Goal: Task Accomplishment & Management: Use online tool/utility

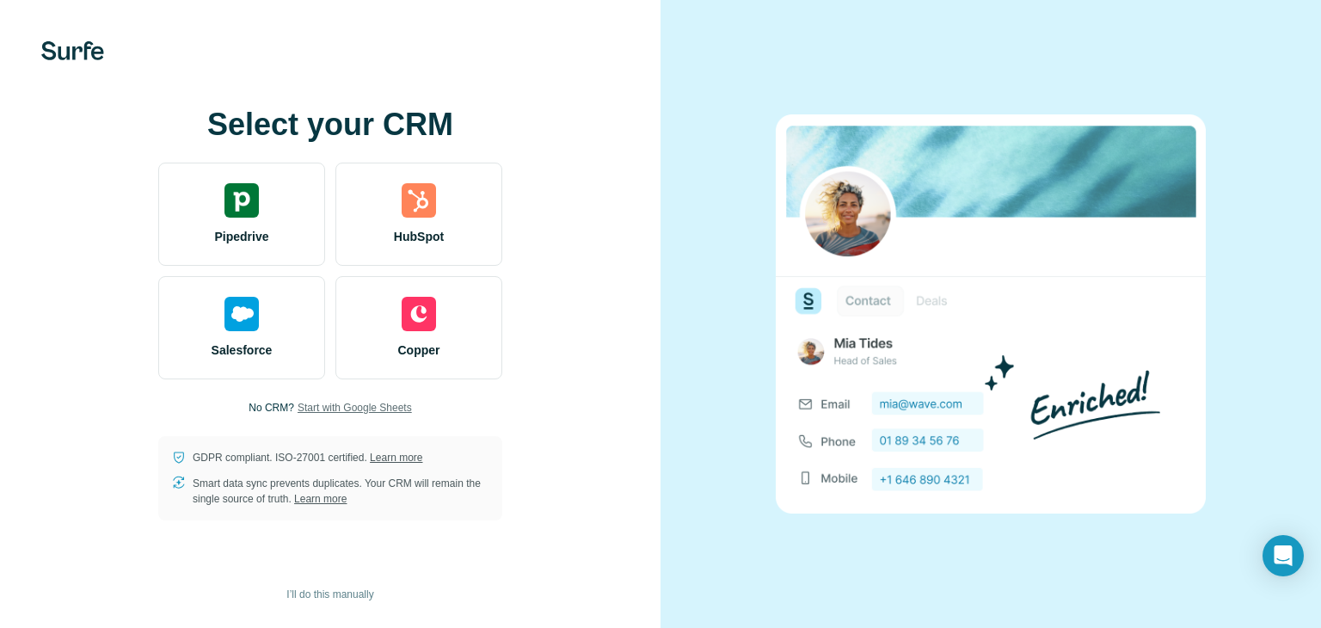
click at [342, 400] on span "Start with Google Sheets" at bounding box center [355, 407] width 114 height 15
drag, startPoint x: 1117, startPoint y: 209, endPoint x: 1091, endPoint y: 203, distance: 27.3
click at [1117, 209] on img at bounding box center [991, 313] width 430 height 398
click at [51, 52] on img at bounding box center [72, 50] width 63 height 19
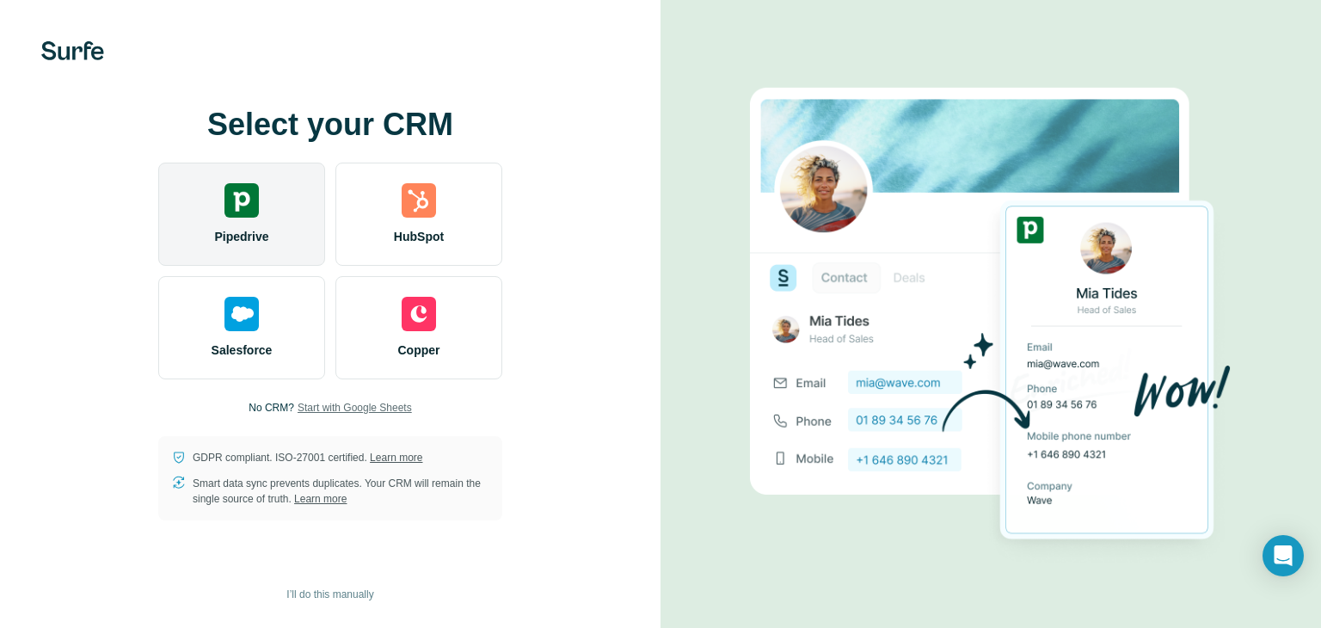
click at [254, 231] on span "Pipedrive" at bounding box center [241, 236] width 54 height 17
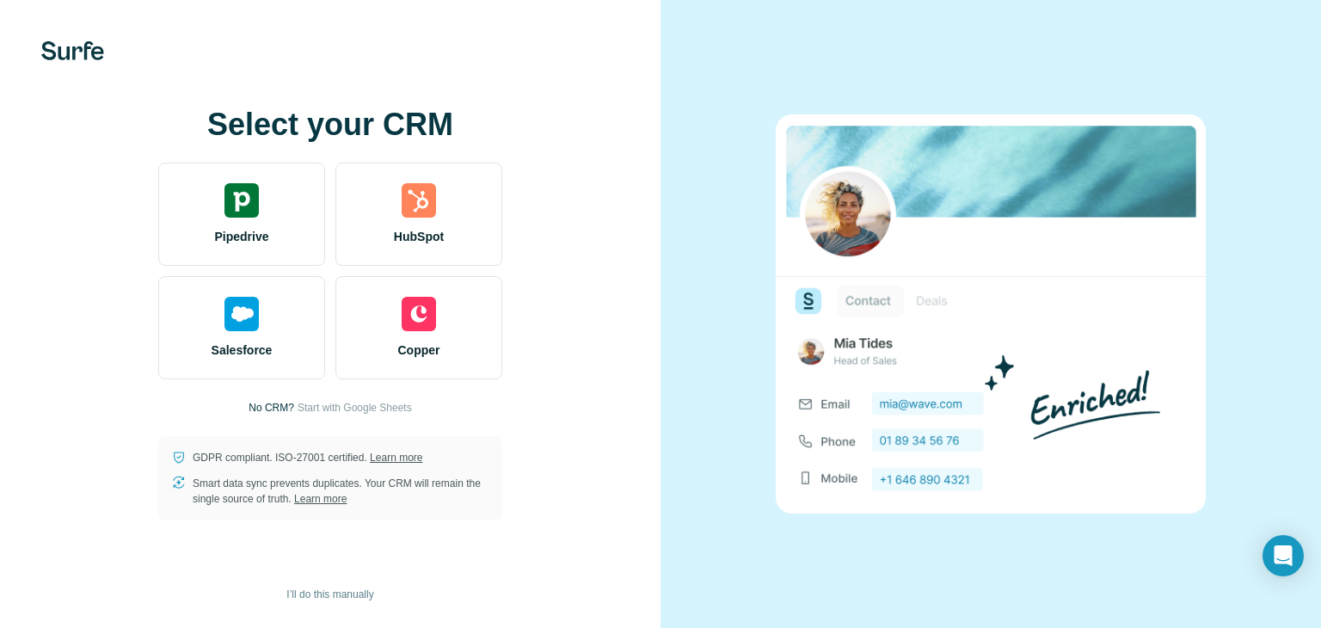
click at [57, 56] on img at bounding box center [72, 50] width 63 height 19
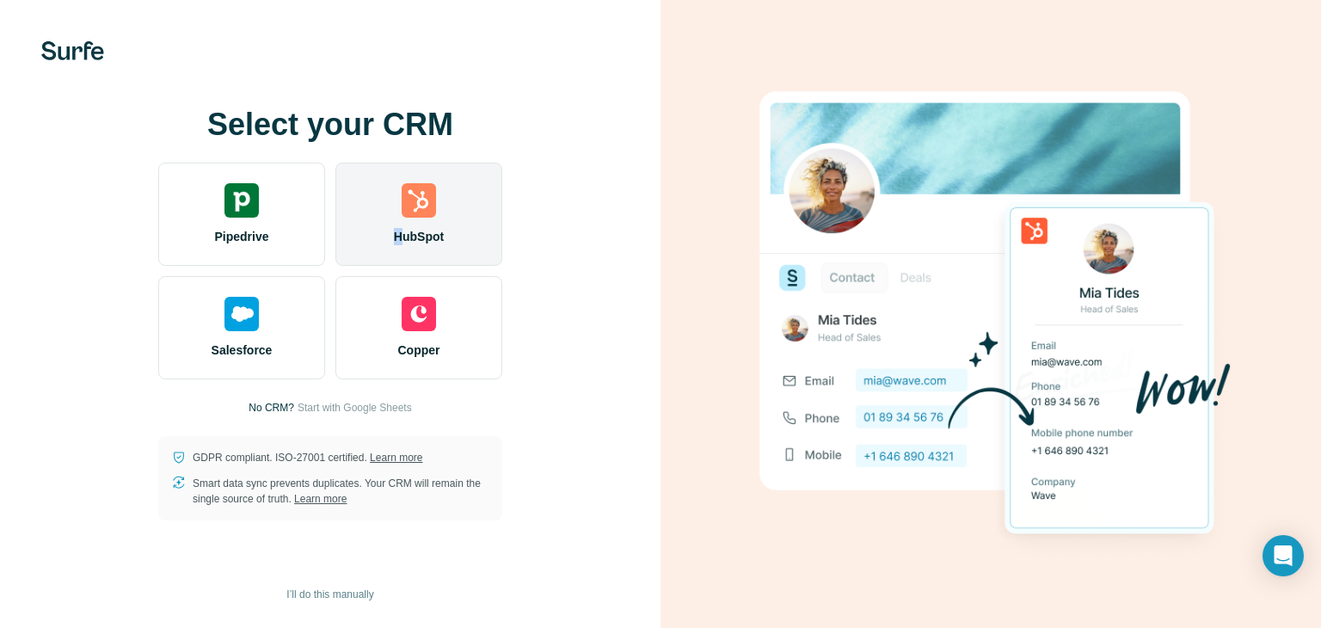
click at [398, 235] on span "HubSpot" at bounding box center [419, 236] width 50 height 17
click at [429, 203] on img at bounding box center [419, 200] width 34 height 34
click at [383, 192] on div "HubSpot" at bounding box center [418, 214] width 167 height 103
click at [411, 207] on img at bounding box center [419, 200] width 34 height 34
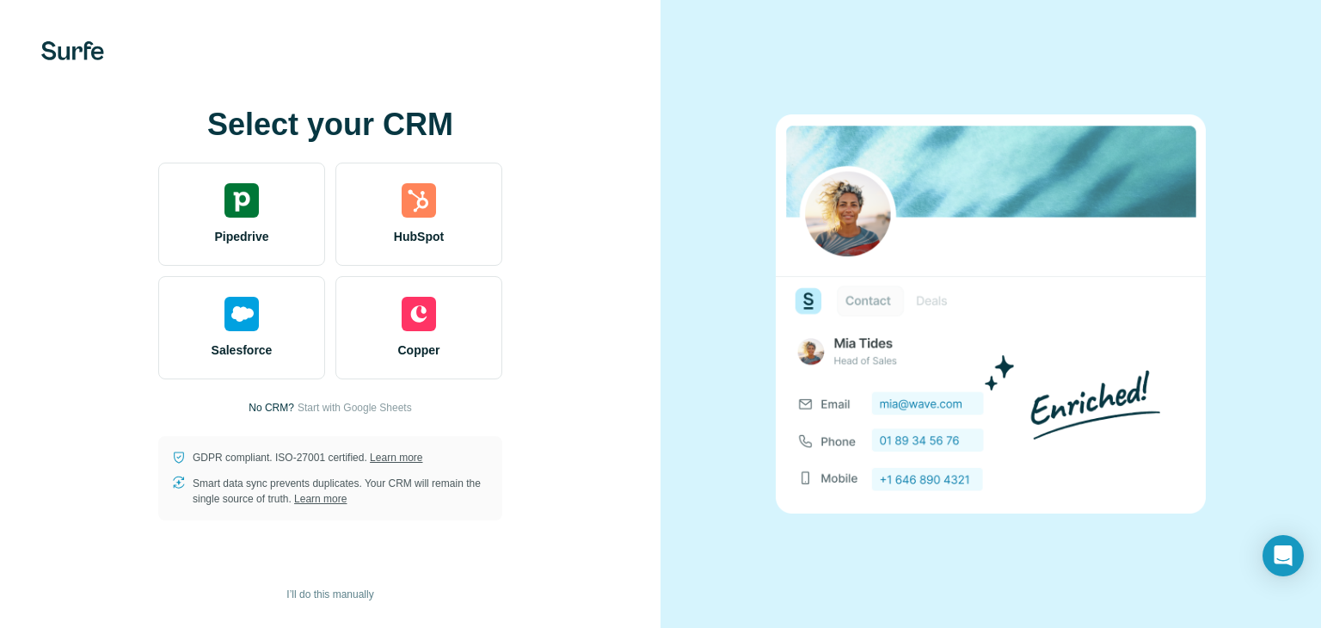
click at [946, 277] on img at bounding box center [991, 313] width 430 height 398
click at [861, 341] on img at bounding box center [991, 313] width 430 height 398
click at [317, 589] on span "I’ll do this manually" at bounding box center [329, 594] width 87 height 15
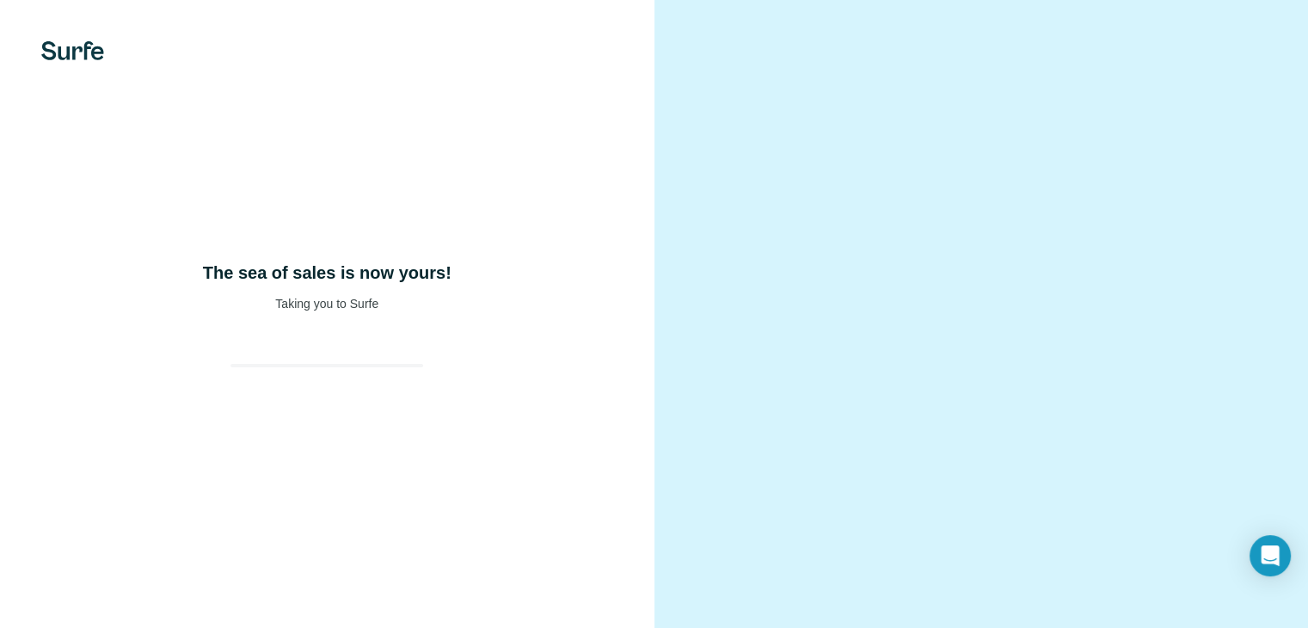
click at [319, 593] on div "The sea of sales is now yours! Taking you to Surfe" at bounding box center [327, 314] width 655 height 628
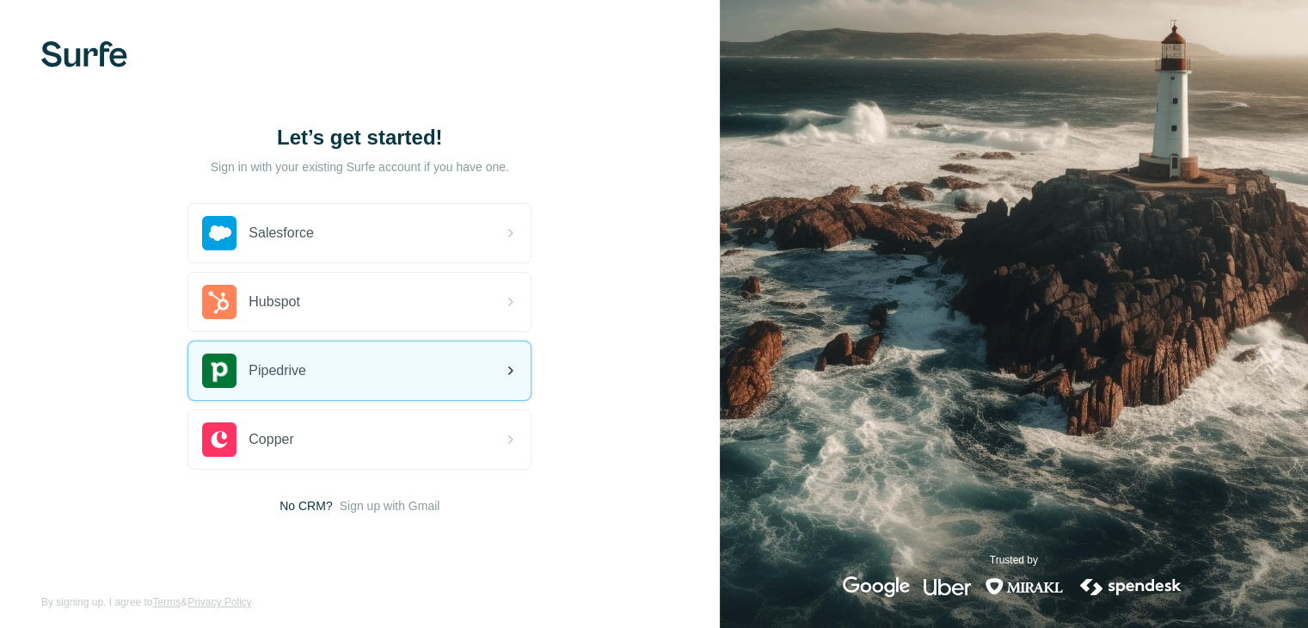
scroll to position [9, 0]
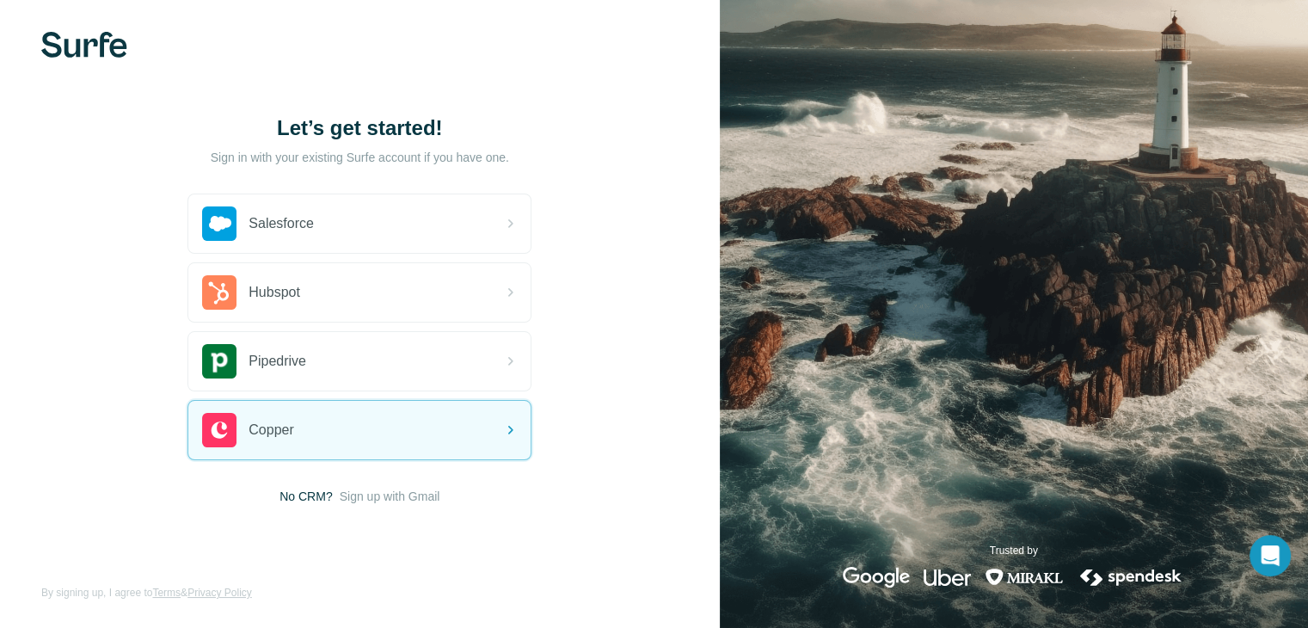
click at [383, 493] on span "Sign up with Gmail" at bounding box center [390, 496] width 101 height 17
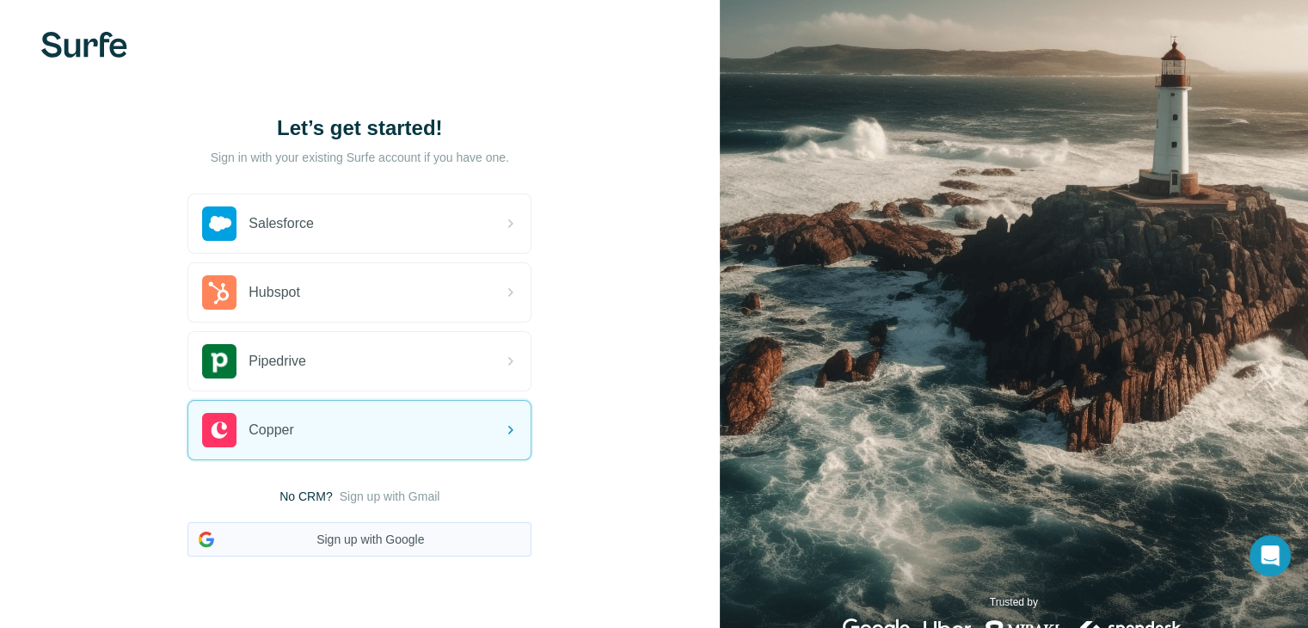
click at [379, 534] on button "Sign up with Google" at bounding box center [360, 539] width 344 height 34
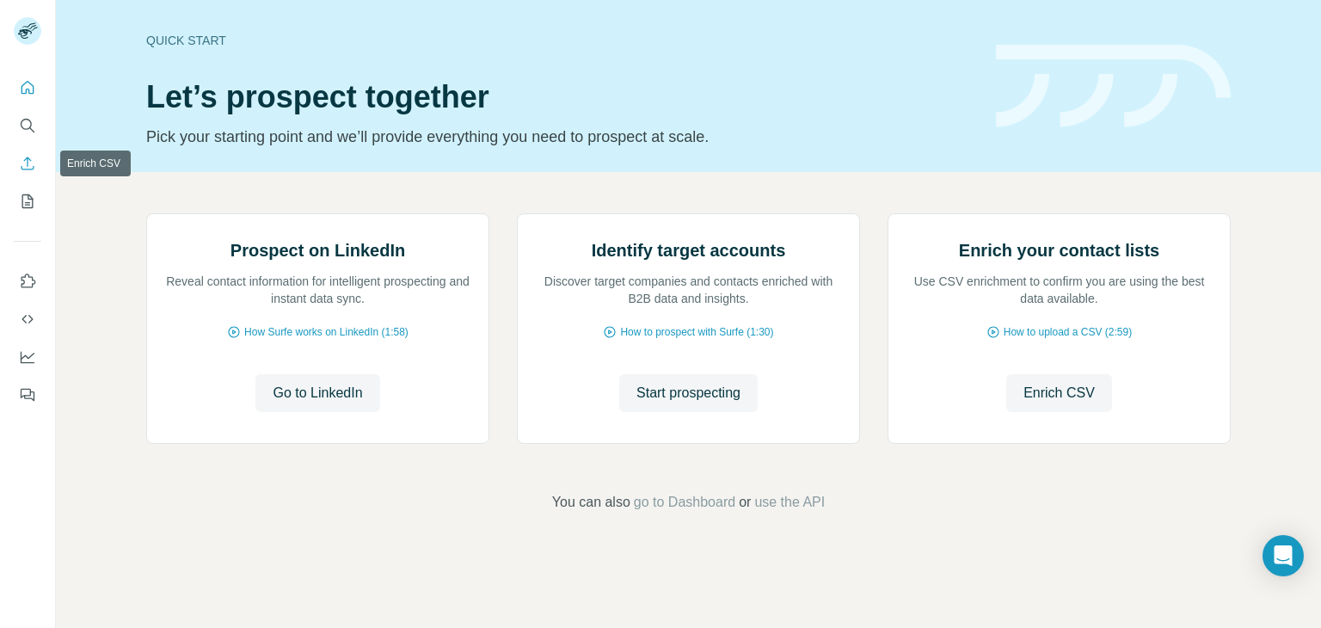
click at [26, 157] on icon "Enrich CSV" at bounding box center [27, 163] width 17 height 17
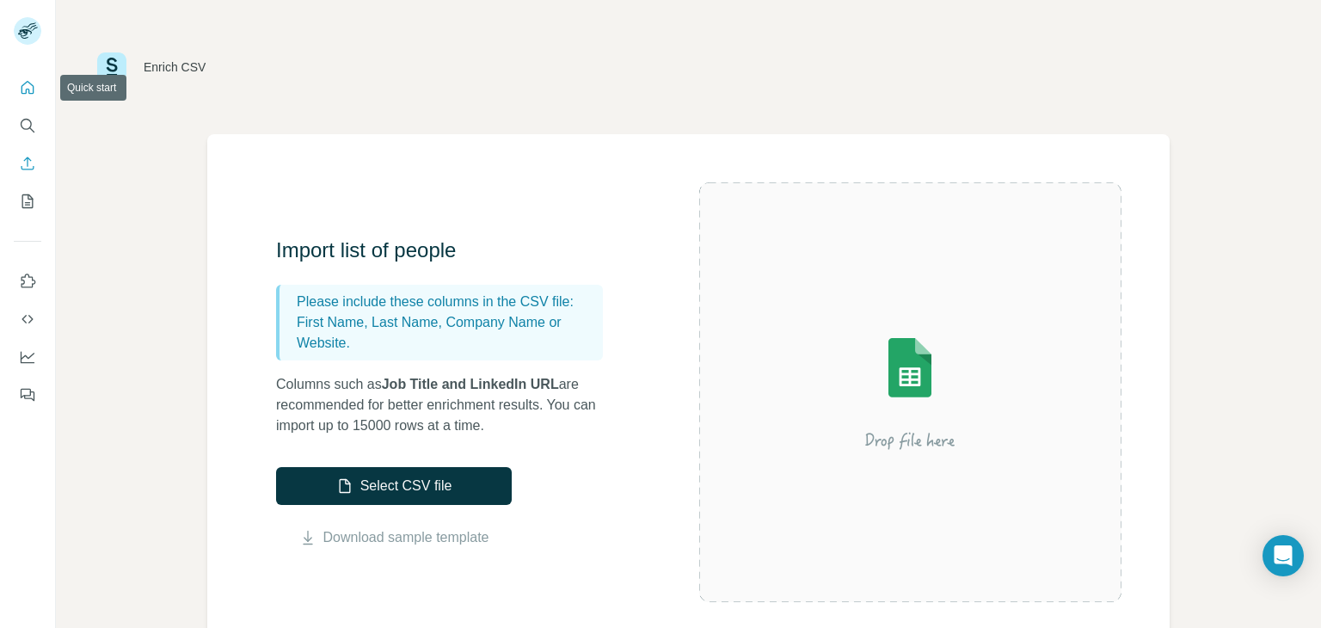
click at [15, 83] on div at bounding box center [27, 236] width 55 height 348
click at [22, 93] on icon "Quick start" at bounding box center [28, 87] width 13 height 13
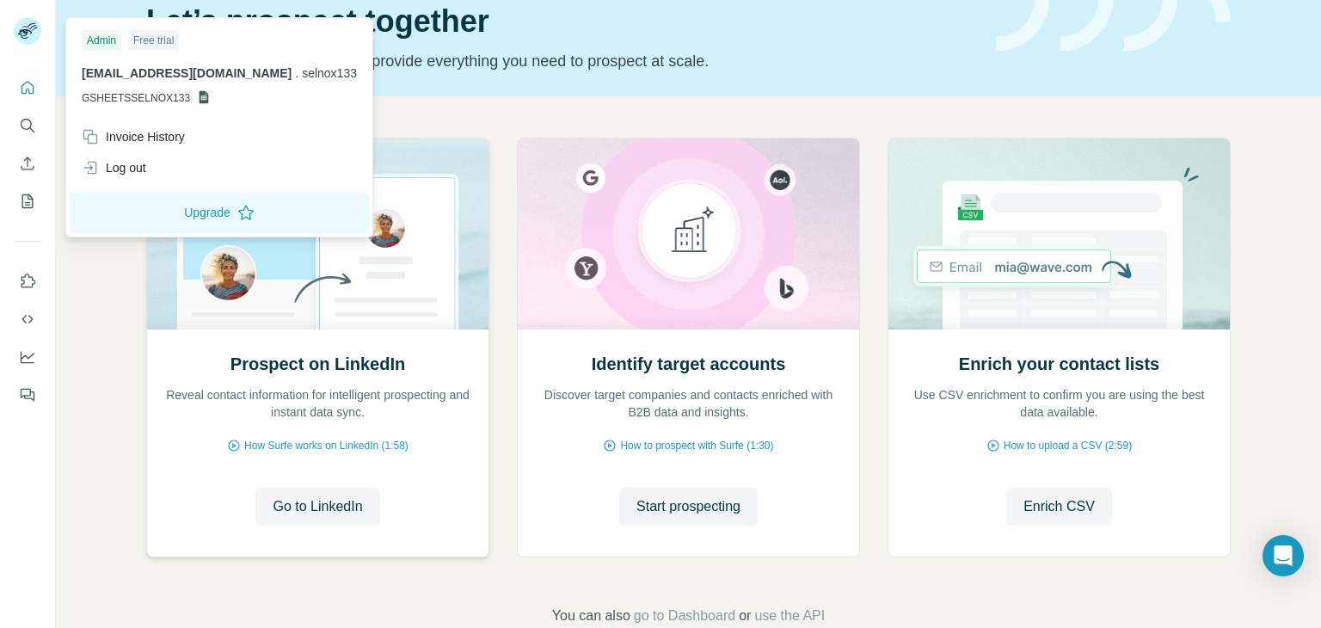
scroll to position [86, 0]
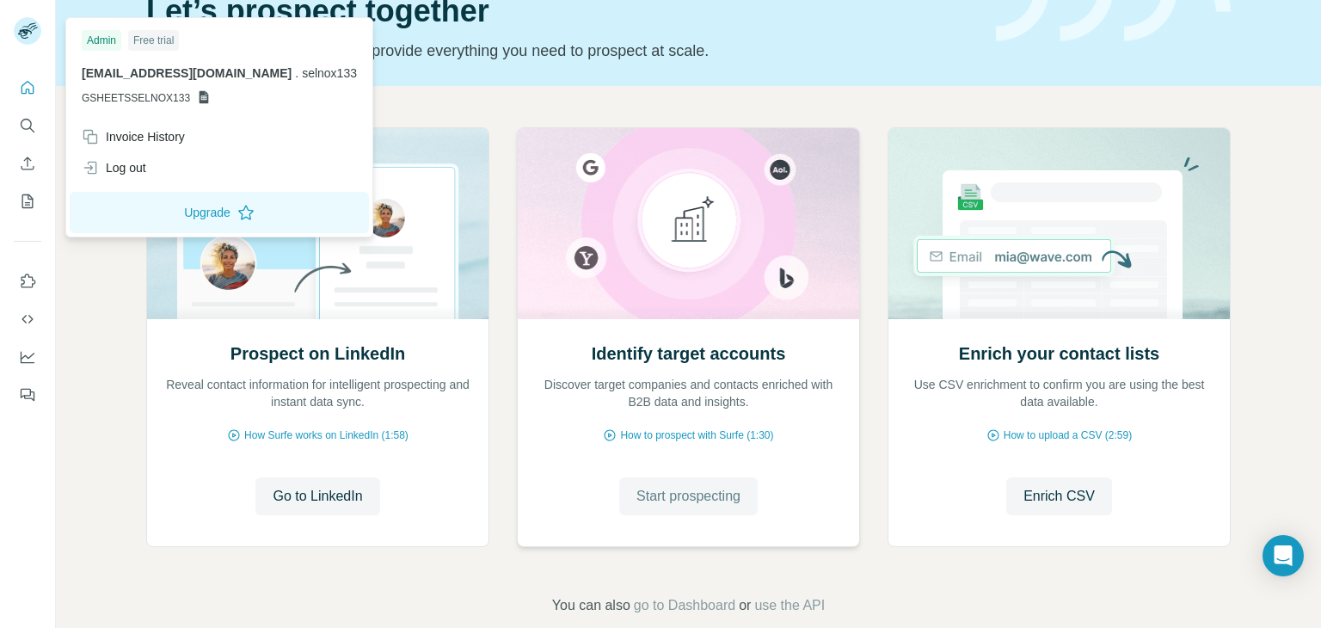
click at [728, 489] on span "Start prospecting" at bounding box center [688, 496] width 104 height 21
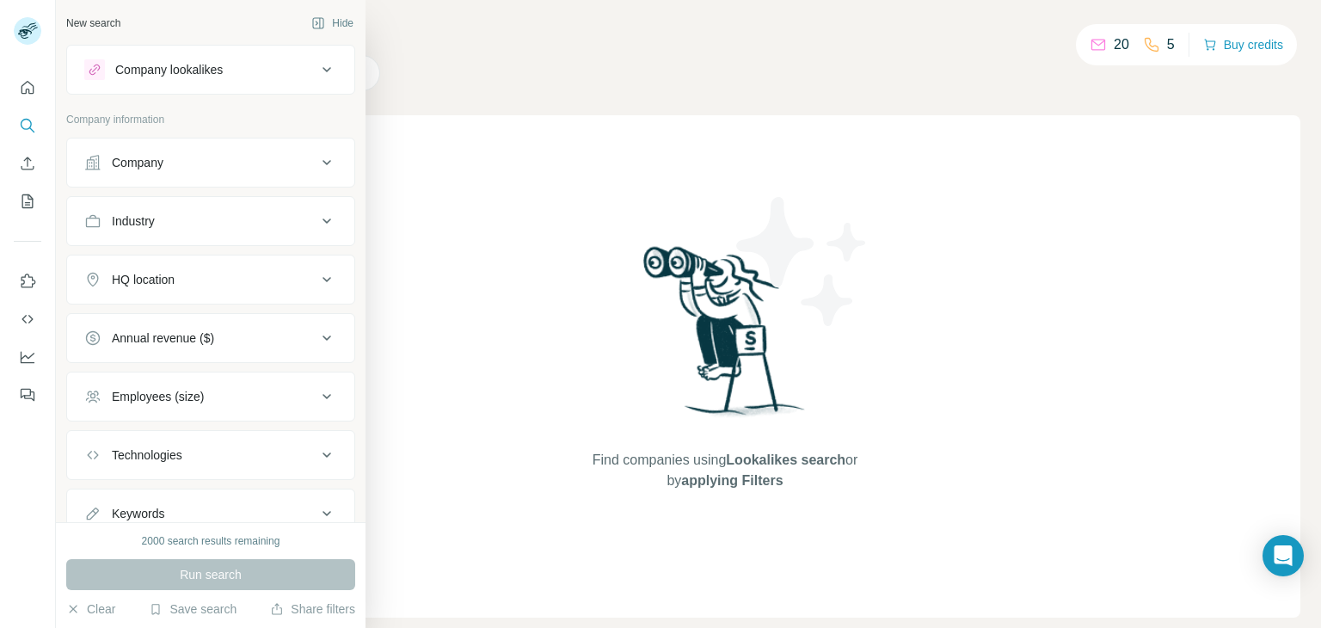
click at [178, 158] on div "Company" at bounding box center [200, 162] width 232 height 17
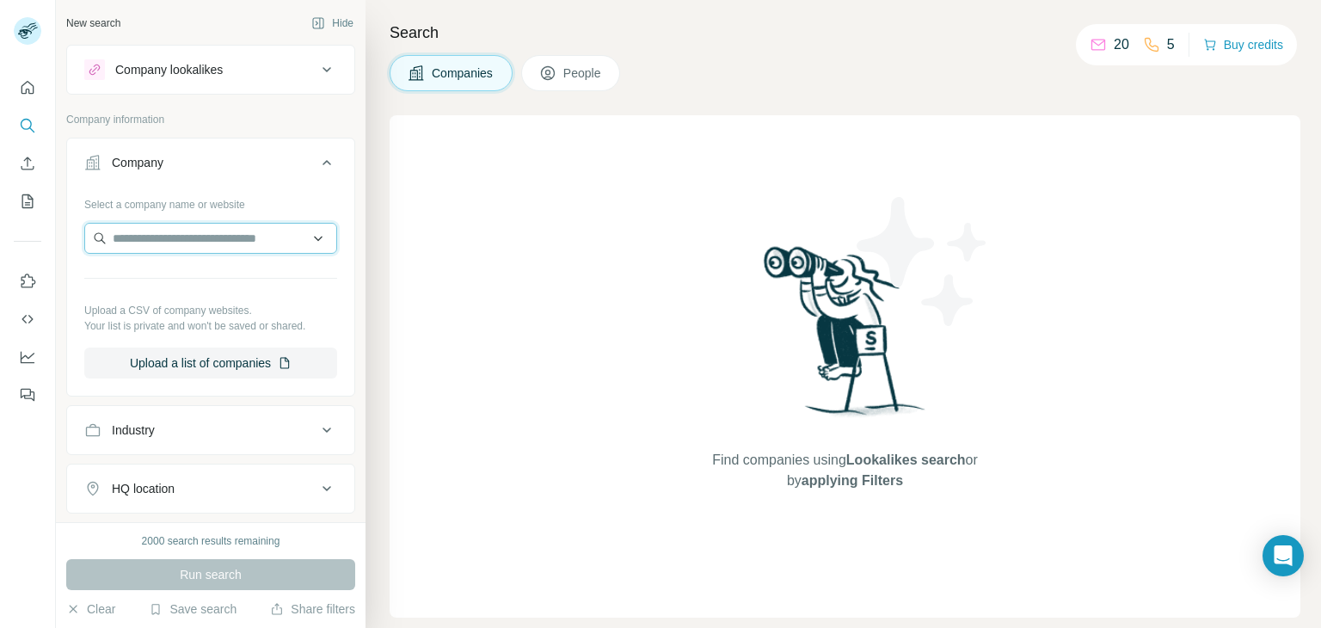
click at [179, 234] on input "text" at bounding box center [210, 238] width 253 height 31
paste input "**********"
type input "**********"
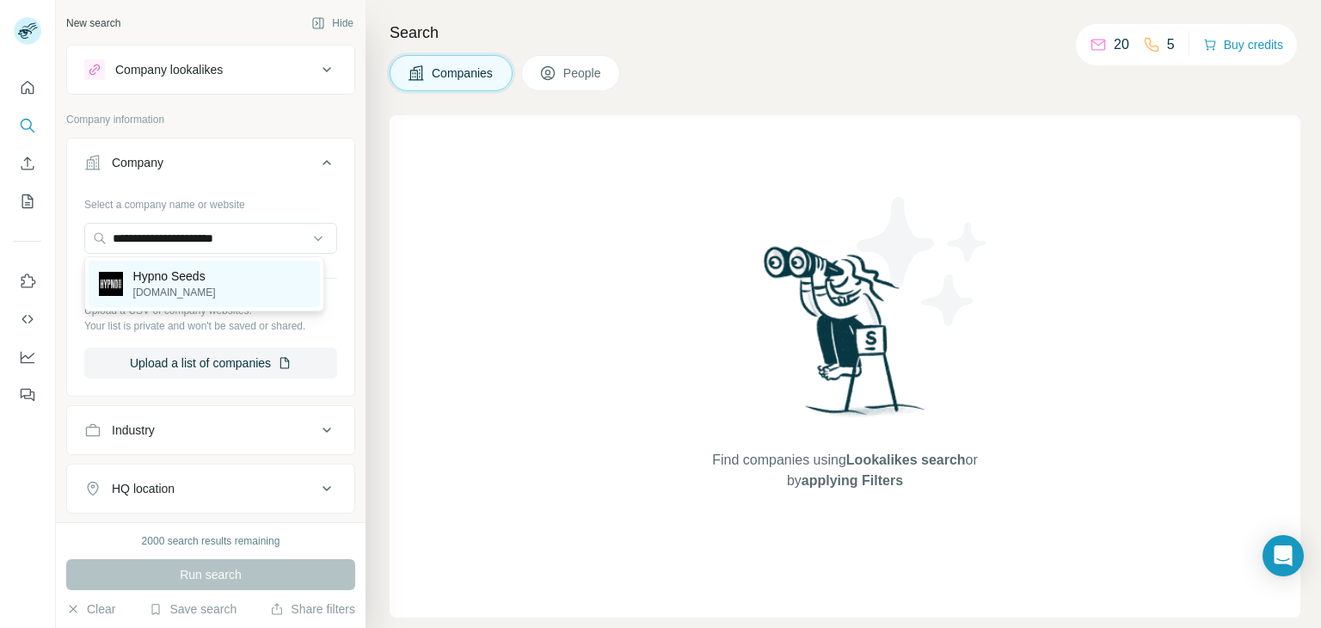
click at [190, 281] on p "Hypno Seeds" at bounding box center [174, 275] width 83 height 17
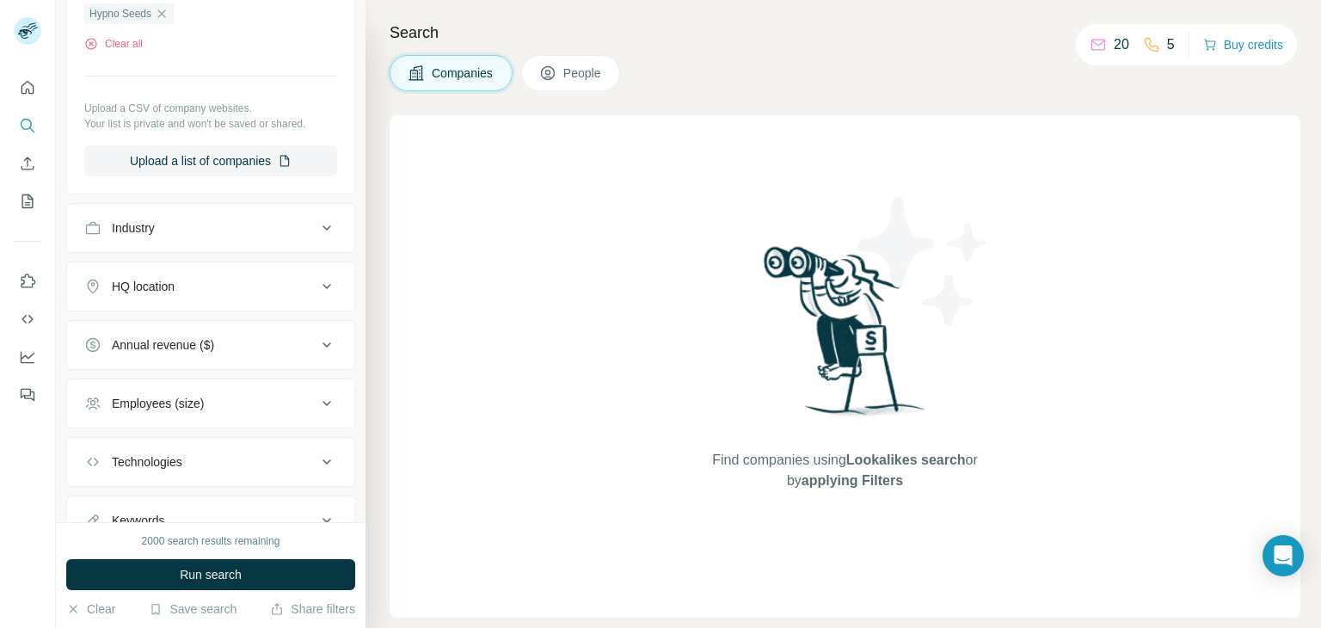
scroll to position [244, 0]
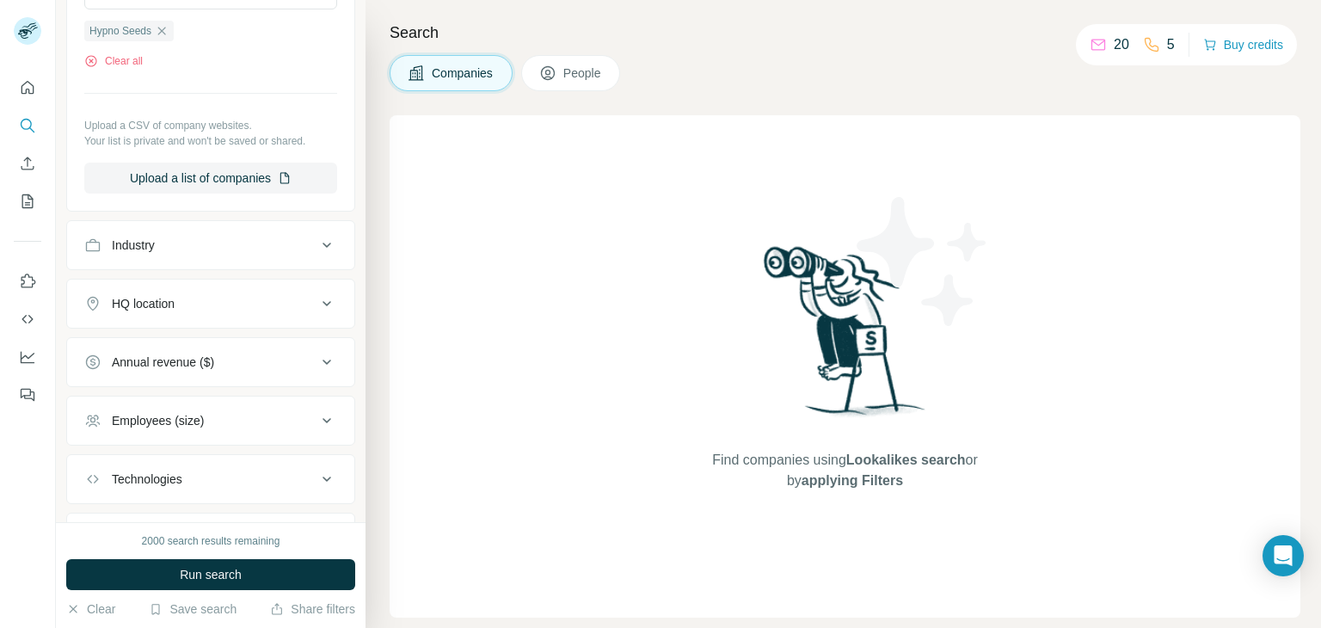
click at [292, 251] on div "Industry" at bounding box center [200, 245] width 232 height 17
click at [239, 284] on input at bounding box center [201, 288] width 212 height 19
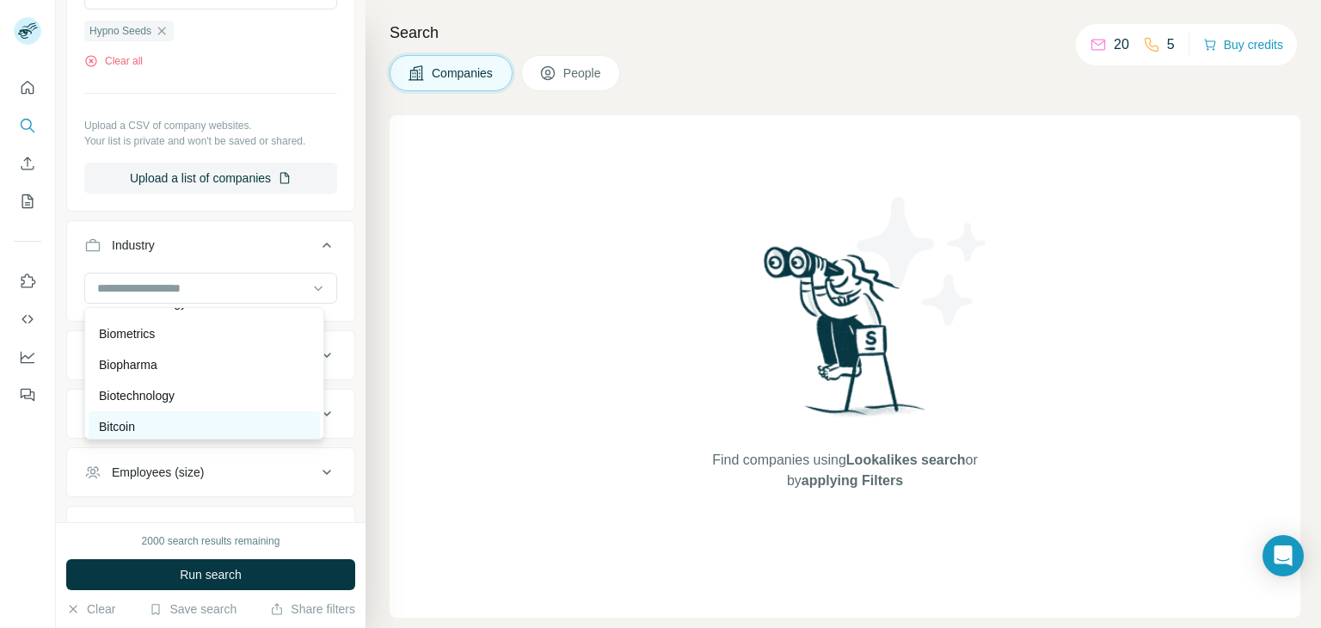
scroll to position [1720, 0]
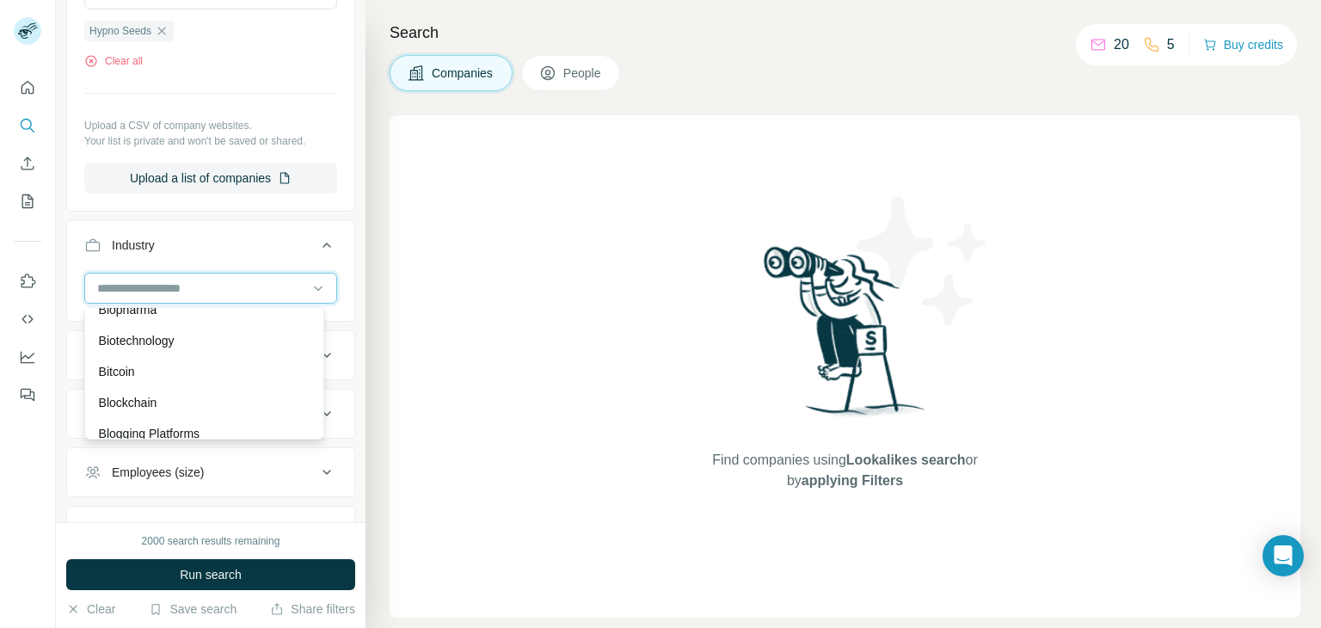
click at [165, 286] on input at bounding box center [201, 288] width 212 height 19
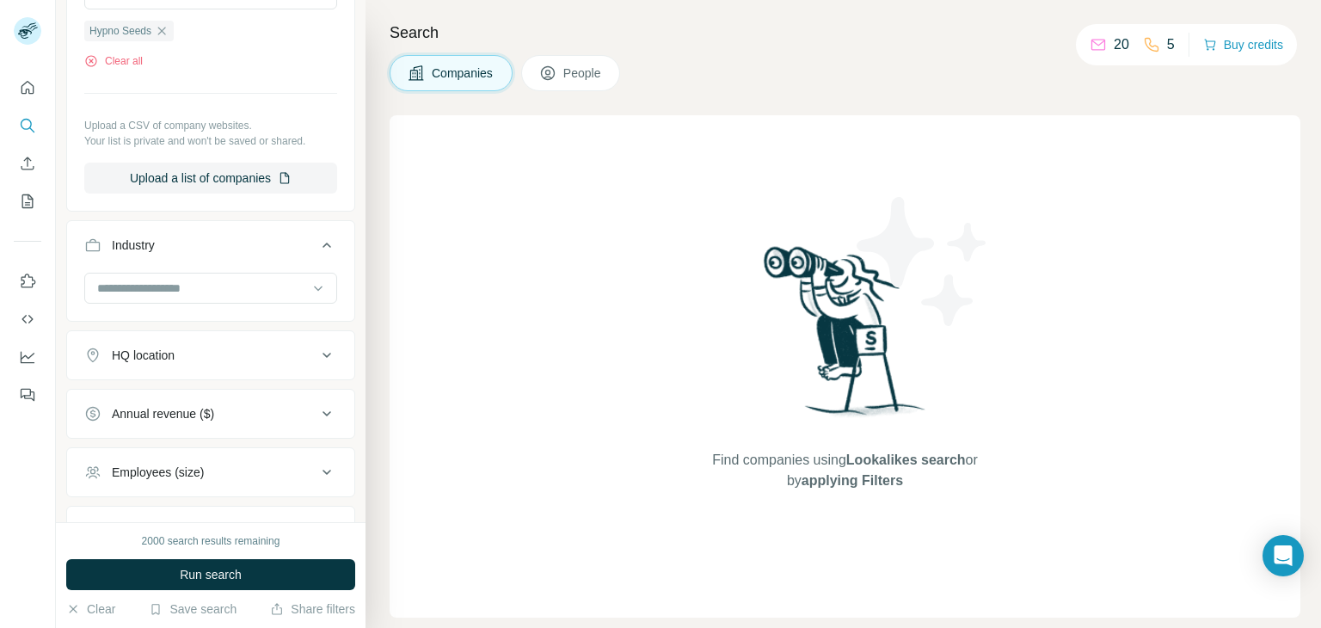
click at [218, 365] on button "HQ location" at bounding box center [210, 355] width 287 height 41
click at [165, 399] on input "text" at bounding box center [210, 398] width 253 height 31
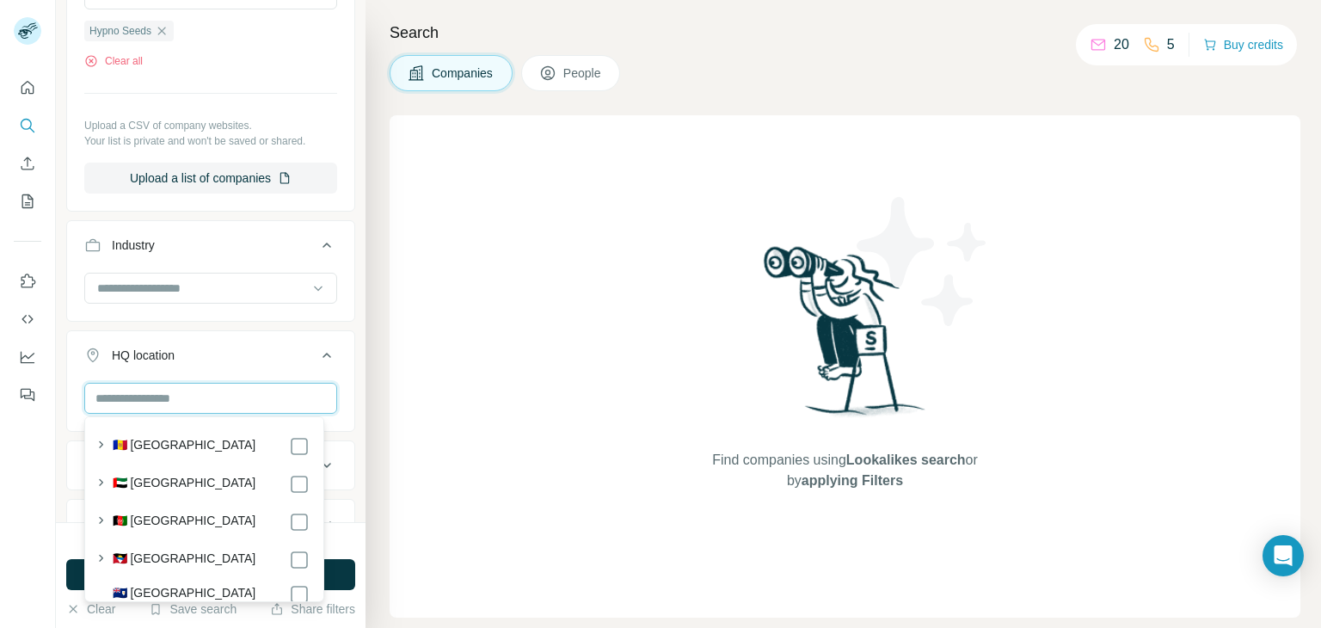
paste input "**********"
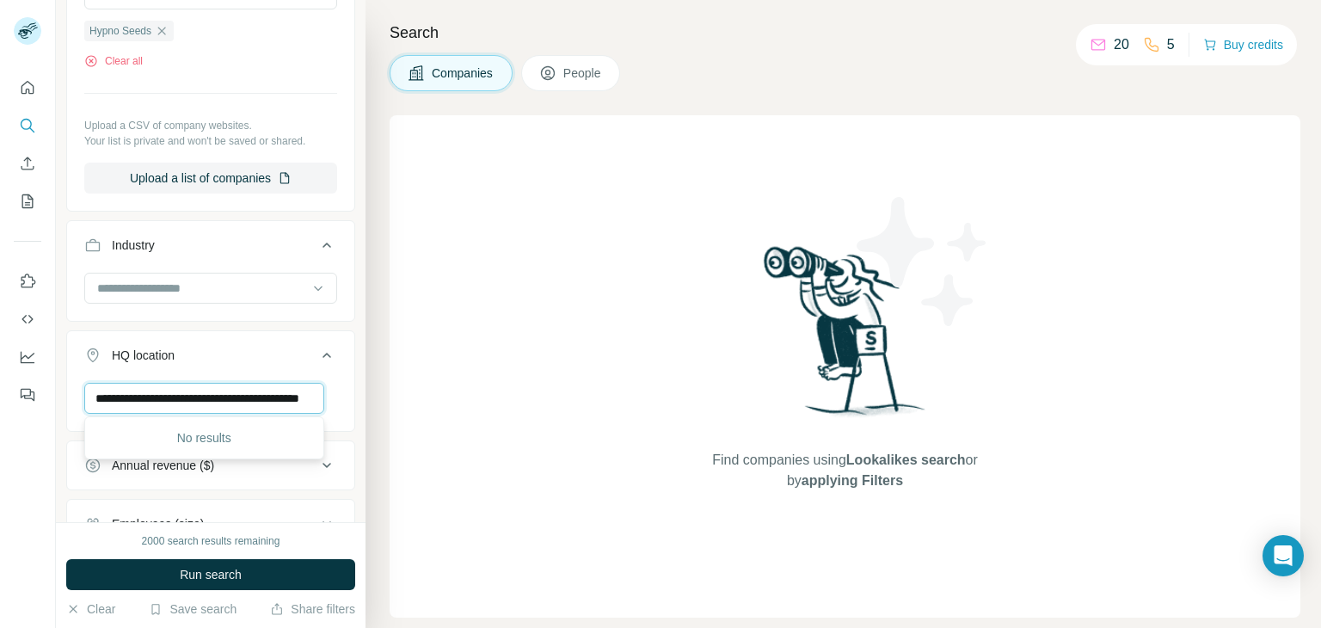
scroll to position [0, 0]
drag, startPoint x: 192, startPoint y: 398, endPoint x: 0, endPoint y: 365, distance: 194.7
click at [0, 365] on div "**********" at bounding box center [660, 314] width 1321 height 628
type input "**********"
click at [430, 435] on div "Find companies using Lookalikes search or by applying Filters" at bounding box center [845, 366] width 911 height 502
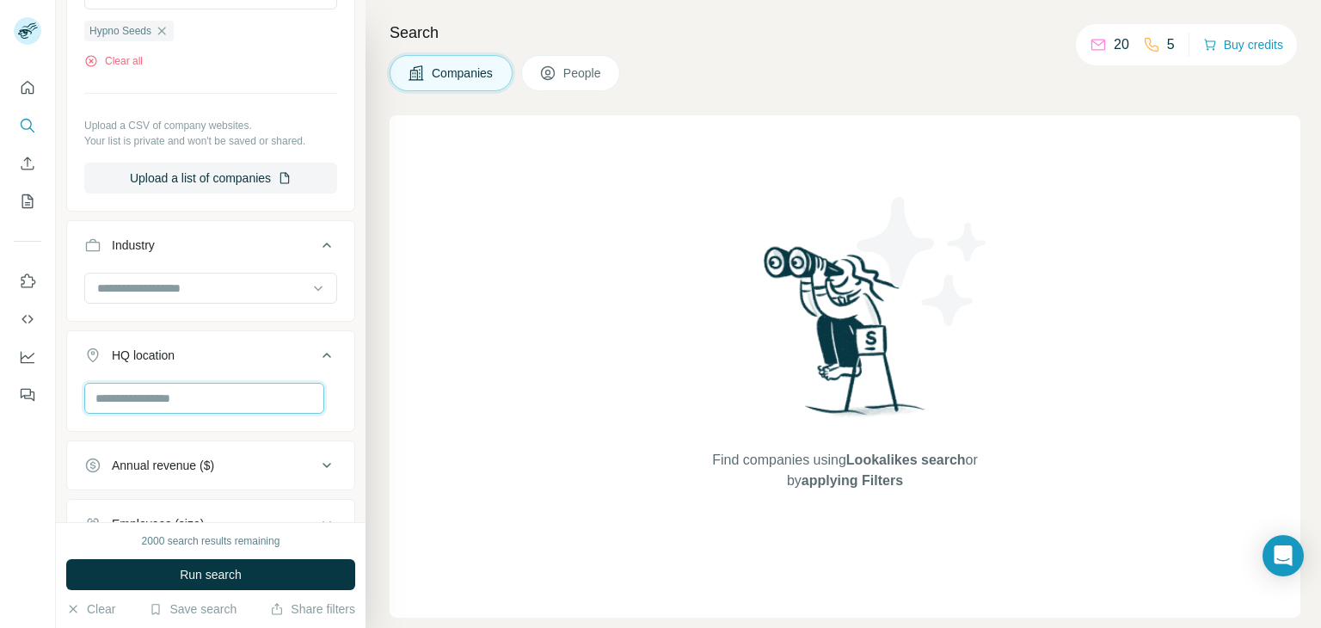
click at [244, 409] on input "text" at bounding box center [204, 398] width 240 height 31
click at [217, 369] on button "HQ location" at bounding box center [210, 359] width 287 height 48
click at [119, 365] on button "HQ location" at bounding box center [210, 355] width 287 height 41
click at [132, 390] on input "text" at bounding box center [210, 398] width 253 height 31
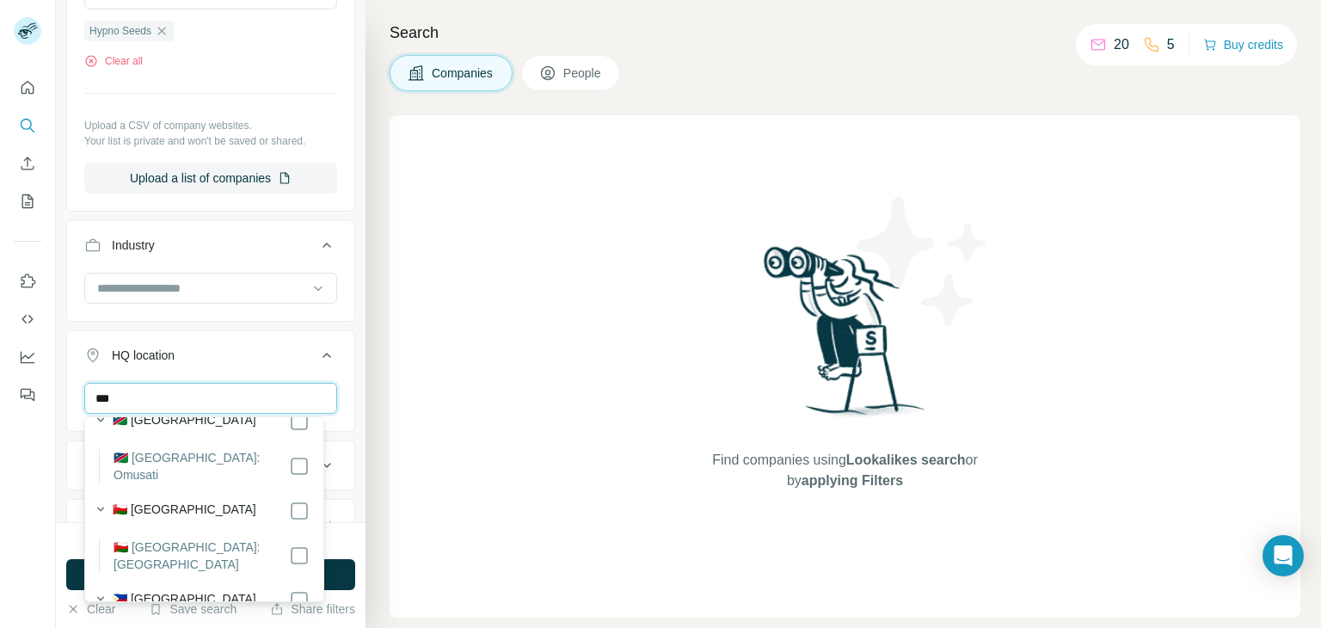
scroll to position [829, 0]
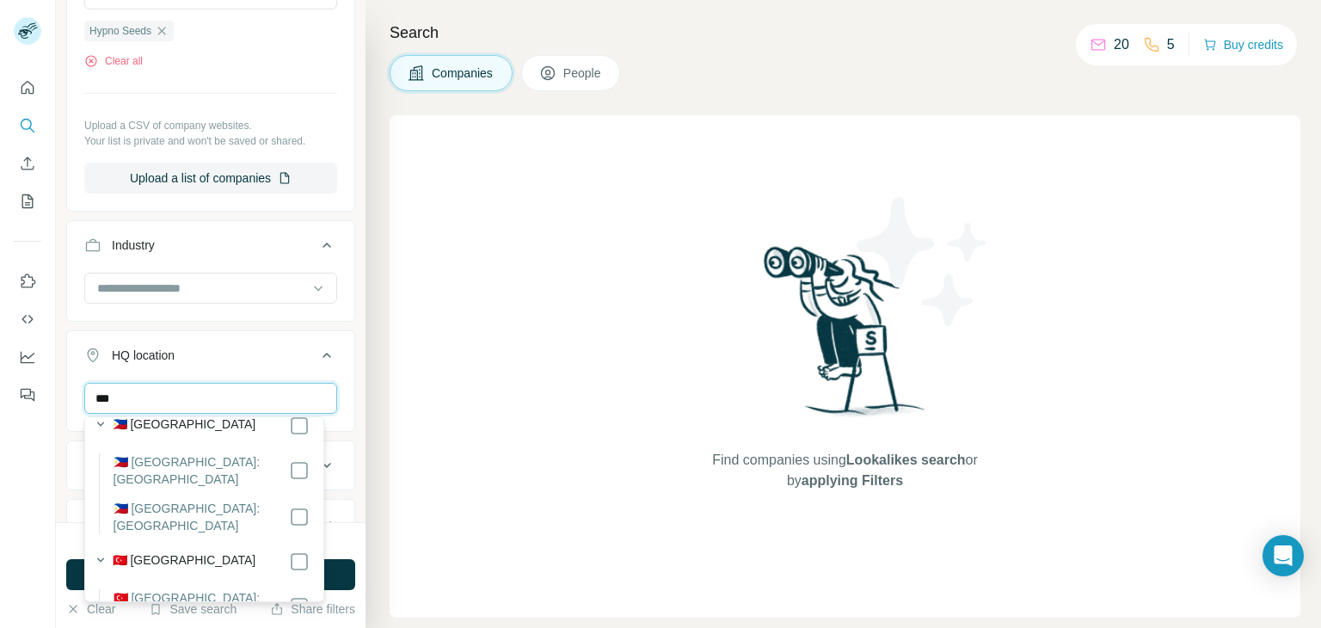
type input "***"
click at [544, 496] on div "Find companies using Lookalikes search or by applying Filters" at bounding box center [845, 366] width 911 height 502
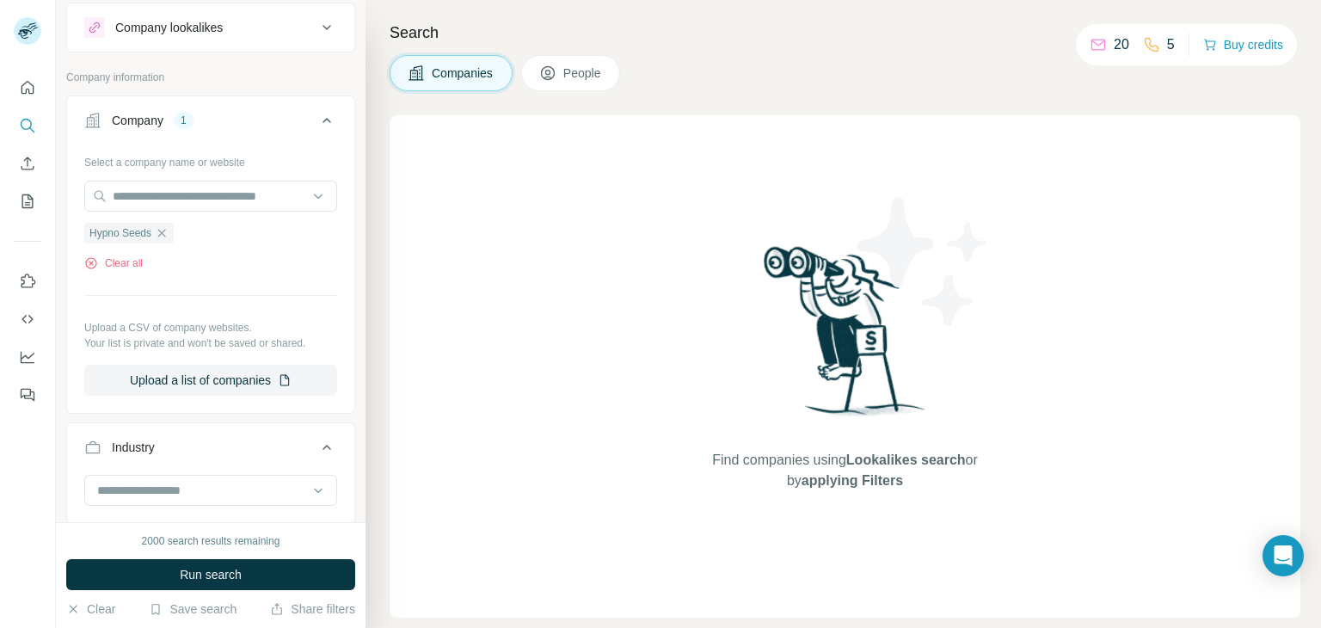
scroll to position [0, 0]
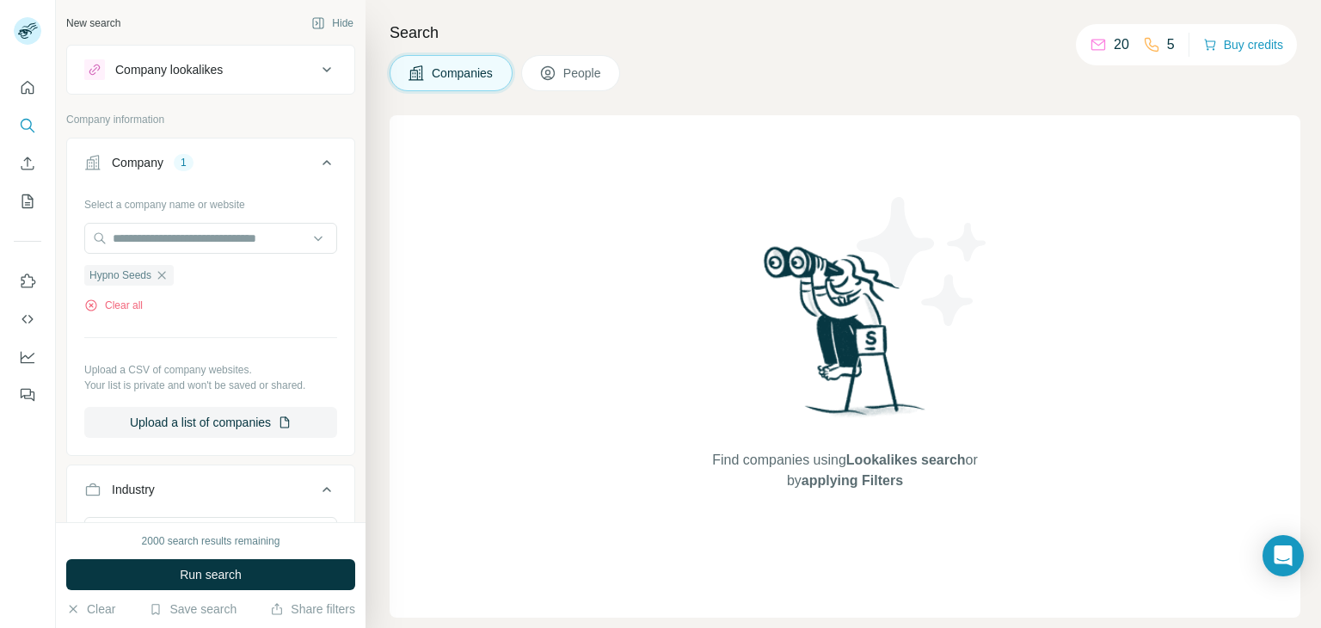
click at [159, 163] on div "Company" at bounding box center [138, 162] width 52 height 17
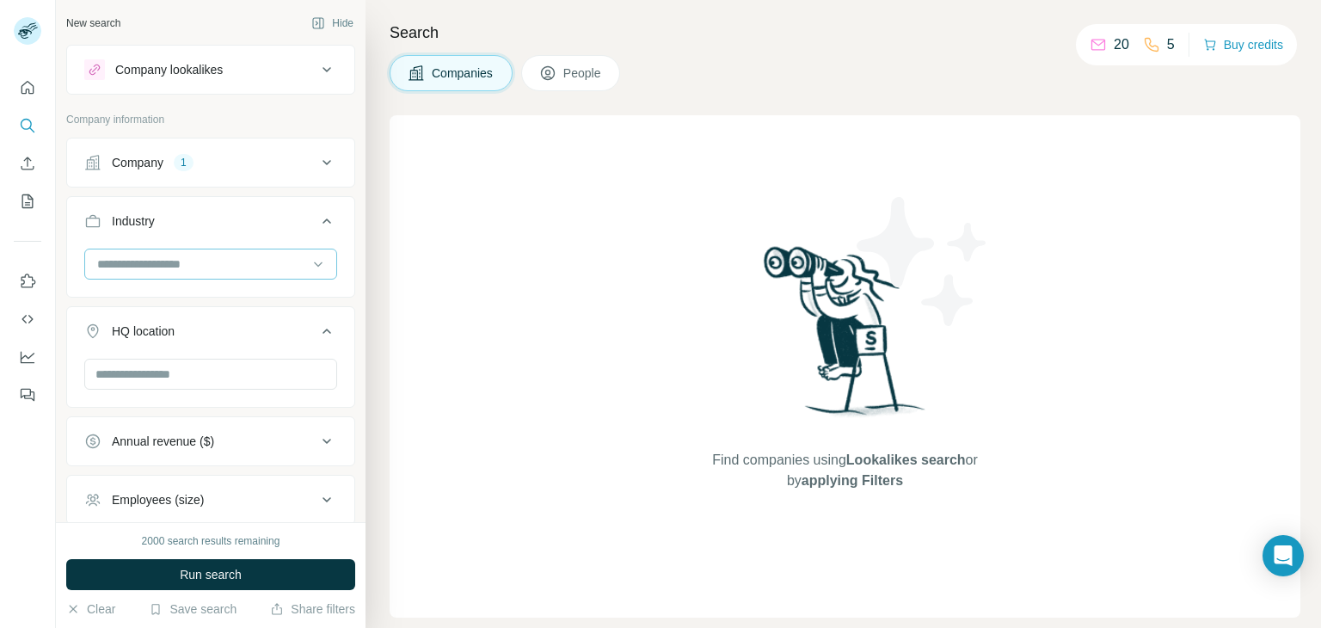
click at [175, 262] on input at bounding box center [201, 264] width 212 height 19
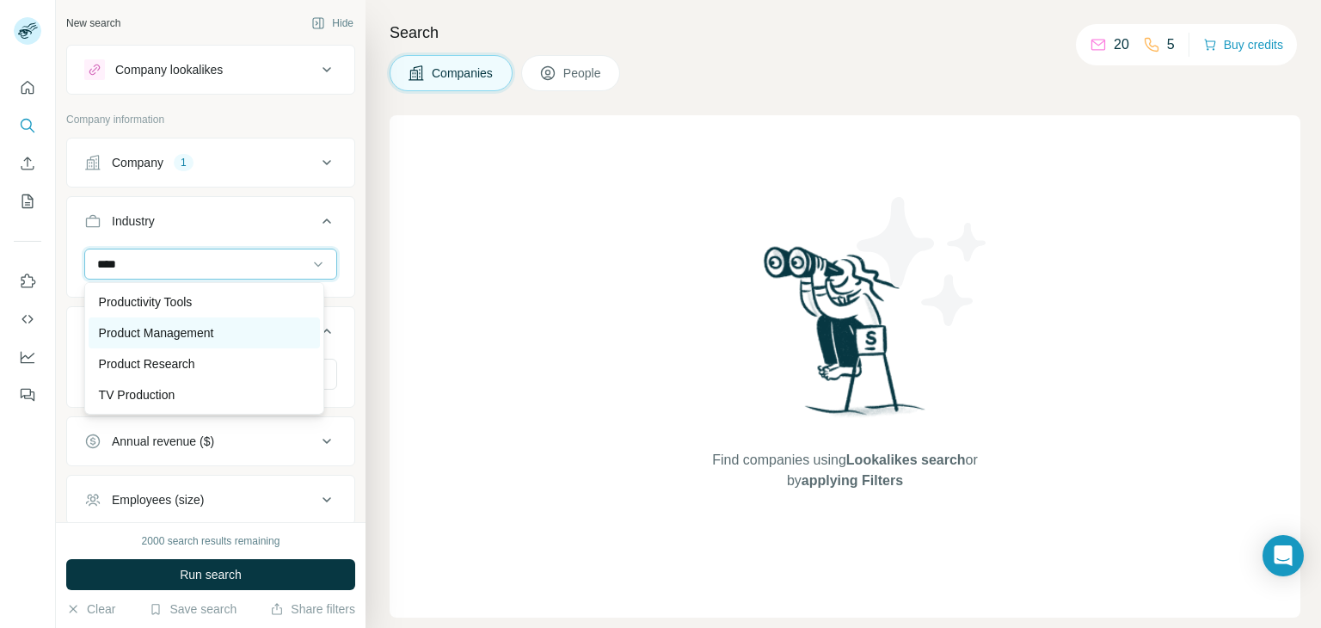
type input "****"
click at [175, 328] on p "Product Management" at bounding box center [156, 332] width 115 height 17
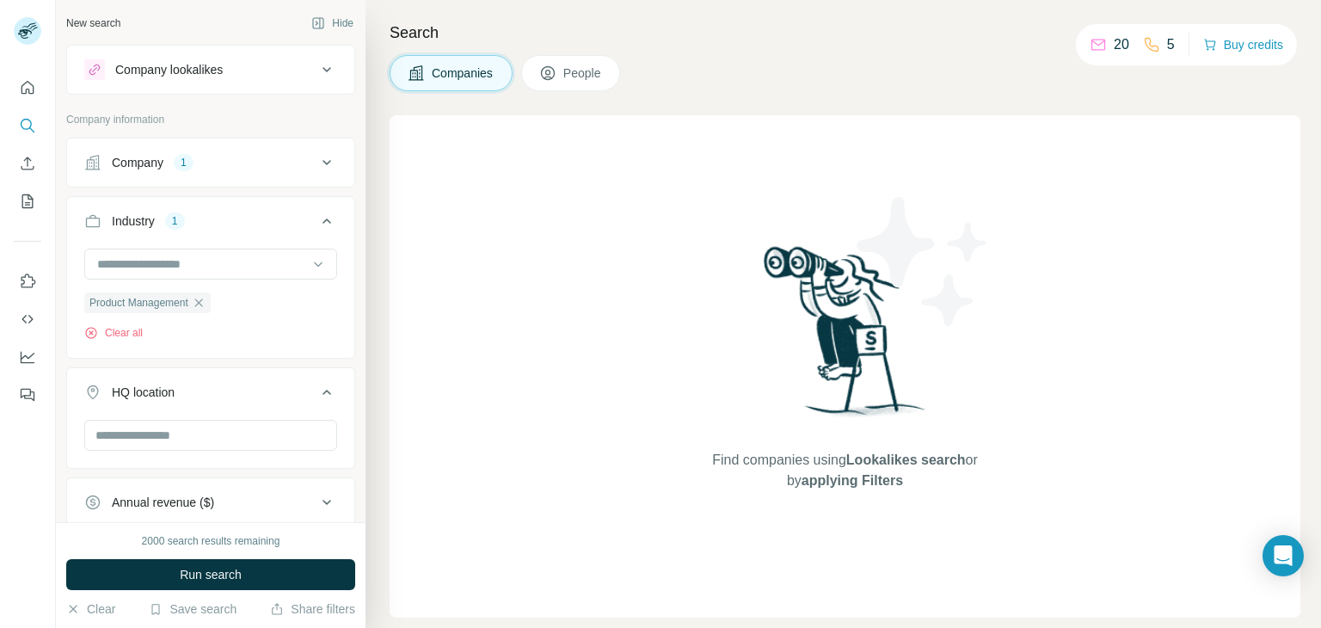
click at [218, 75] on div "Company lookalikes" at bounding box center [169, 69] width 108 height 17
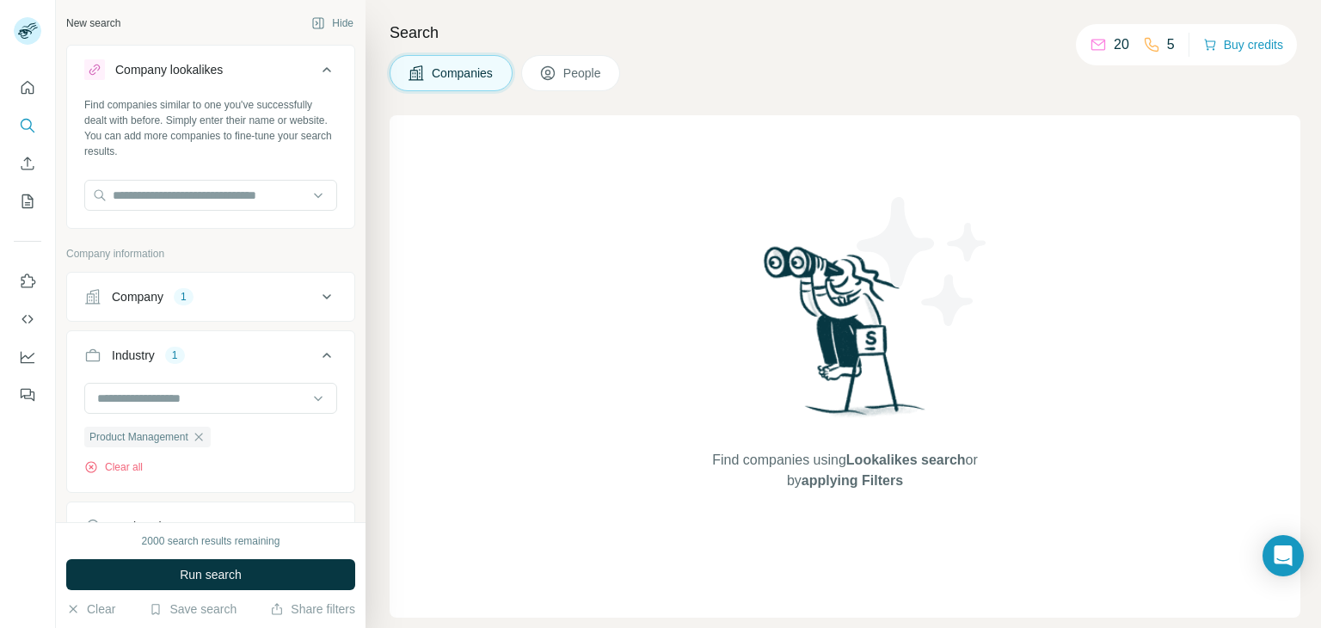
click at [470, 218] on div "Find companies using Lookalikes search or by applying Filters" at bounding box center [845, 366] width 911 height 502
click at [244, 199] on input "text" at bounding box center [210, 195] width 253 height 31
paste input "**********"
type input "**********"
click at [385, 260] on div "Search Companies People Find companies using Lookalikes search or by applying F…" at bounding box center [844, 314] width 956 height 628
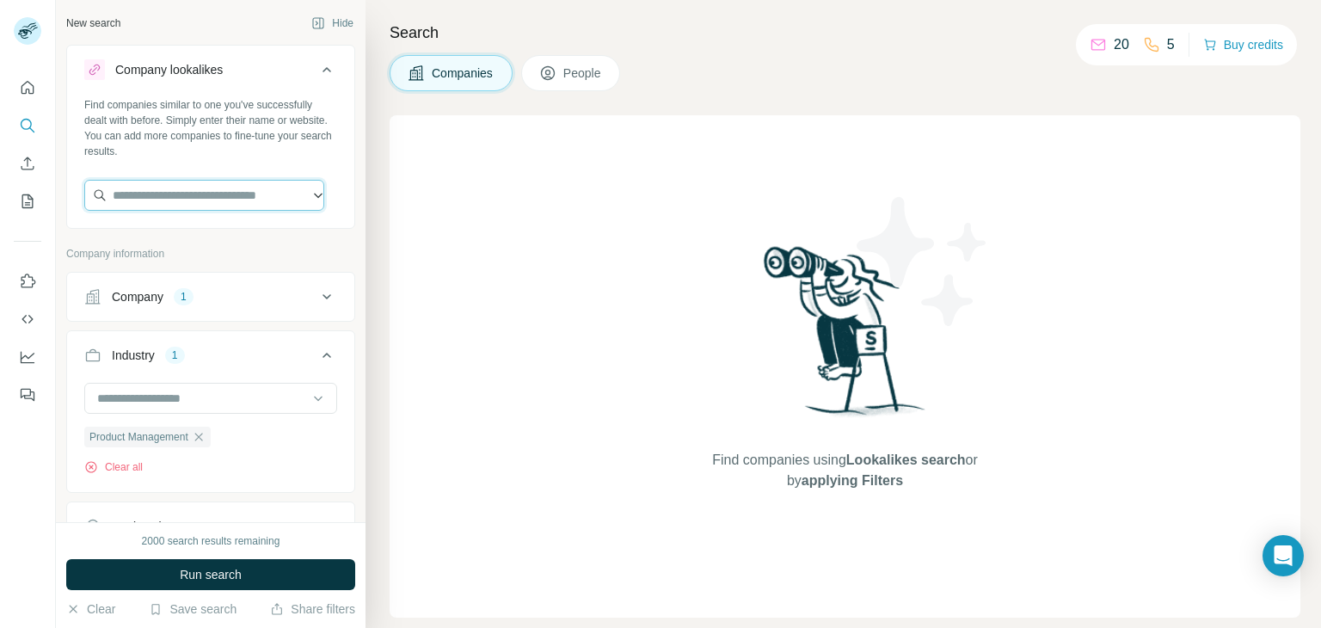
click at [176, 198] on input "text" at bounding box center [204, 195] width 240 height 31
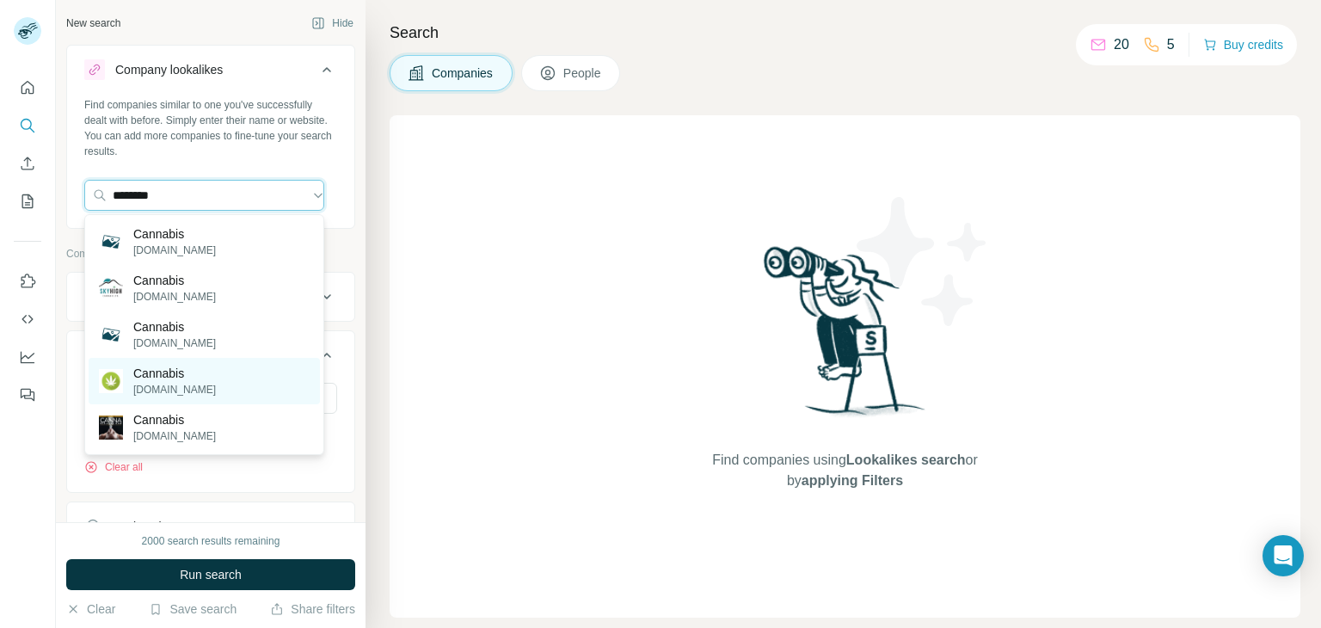
type input "********"
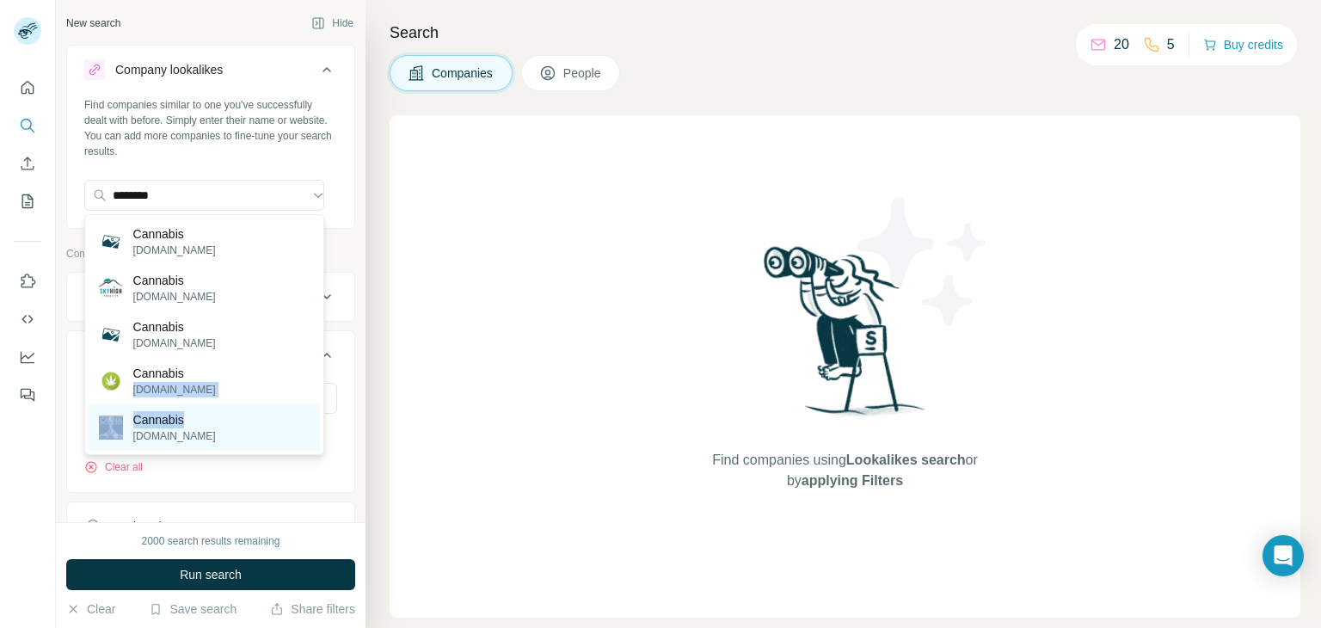
drag, startPoint x: 200, startPoint y: 377, endPoint x: 200, endPoint y: 411, distance: 34.4
click at [200, 411] on div "Cannabis [DOMAIN_NAME] Cannabis [DOMAIN_NAME] Cannabis [DOMAIN_NAME] Cannabis […" at bounding box center [204, 334] width 240 height 241
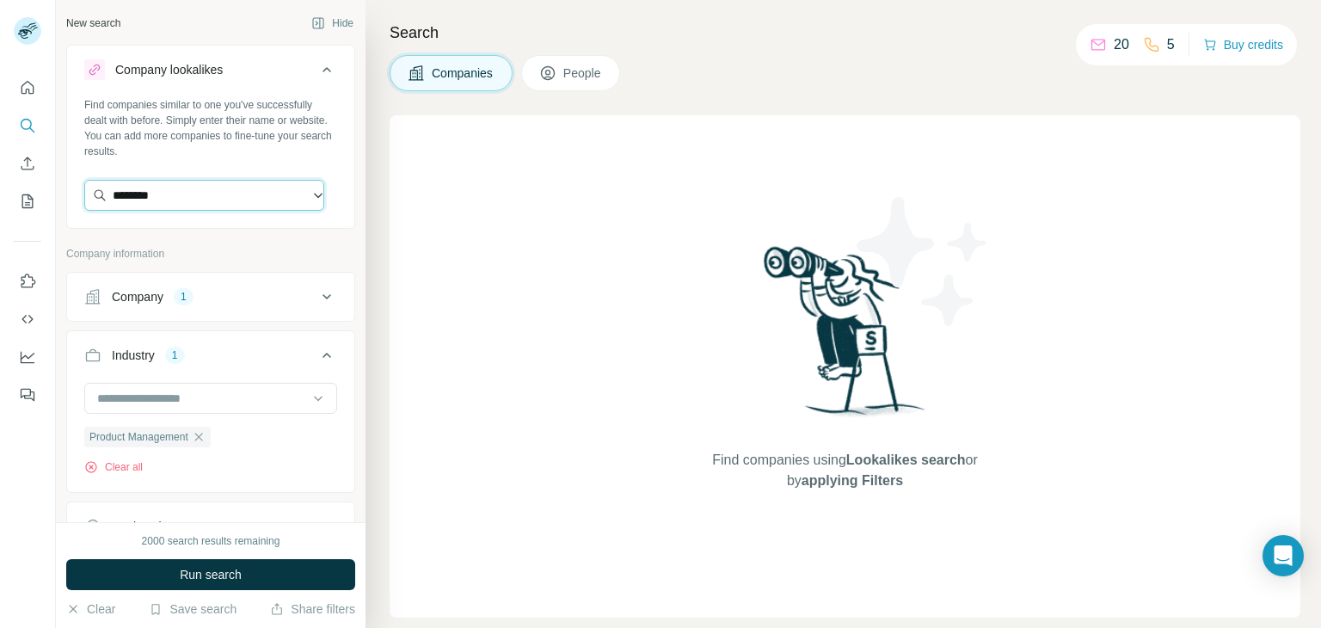
click at [241, 201] on input "********" at bounding box center [204, 195] width 240 height 31
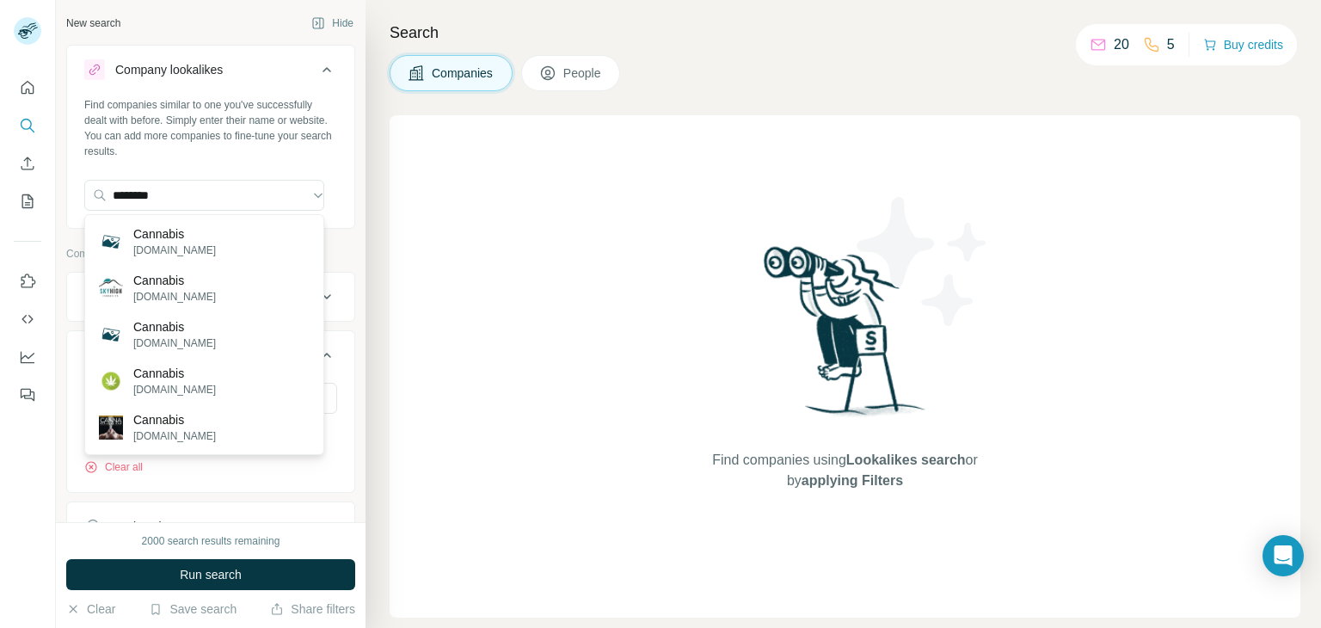
click at [199, 418] on p "Cannabis" at bounding box center [174, 419] width 83 height 17
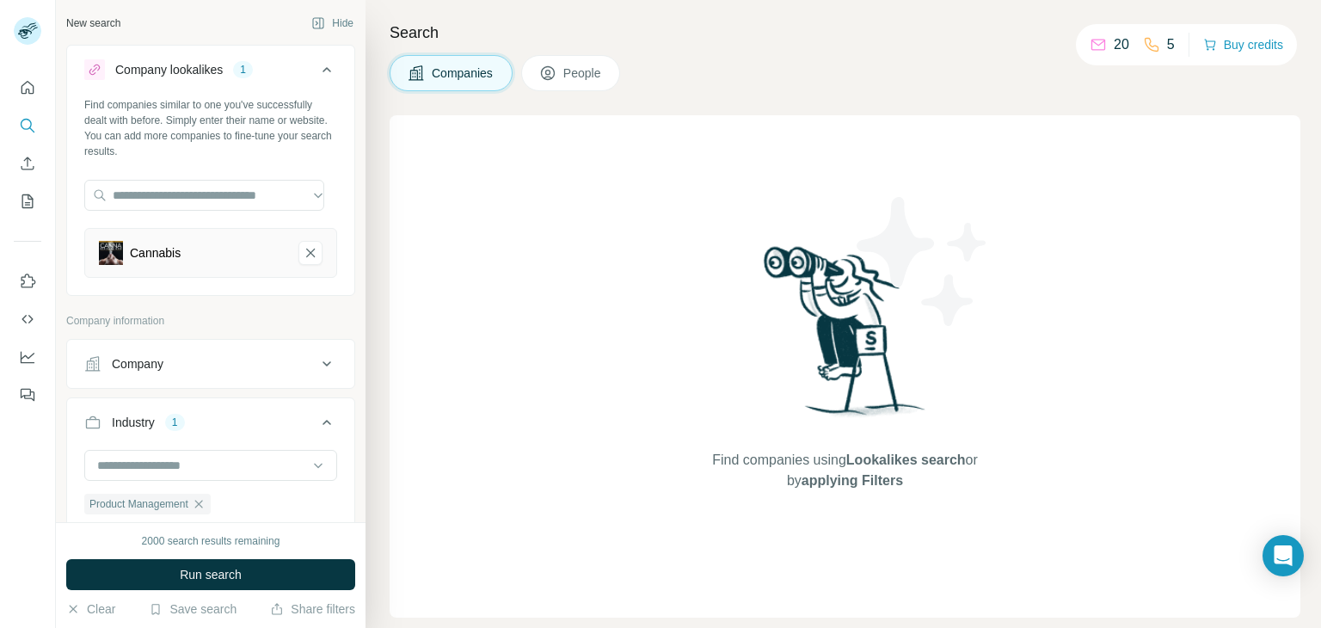
click at [489, 321] on div "Find companies using Lookalikes search or by applying Filters" at bounding box center [845, 366] width 911 height 502
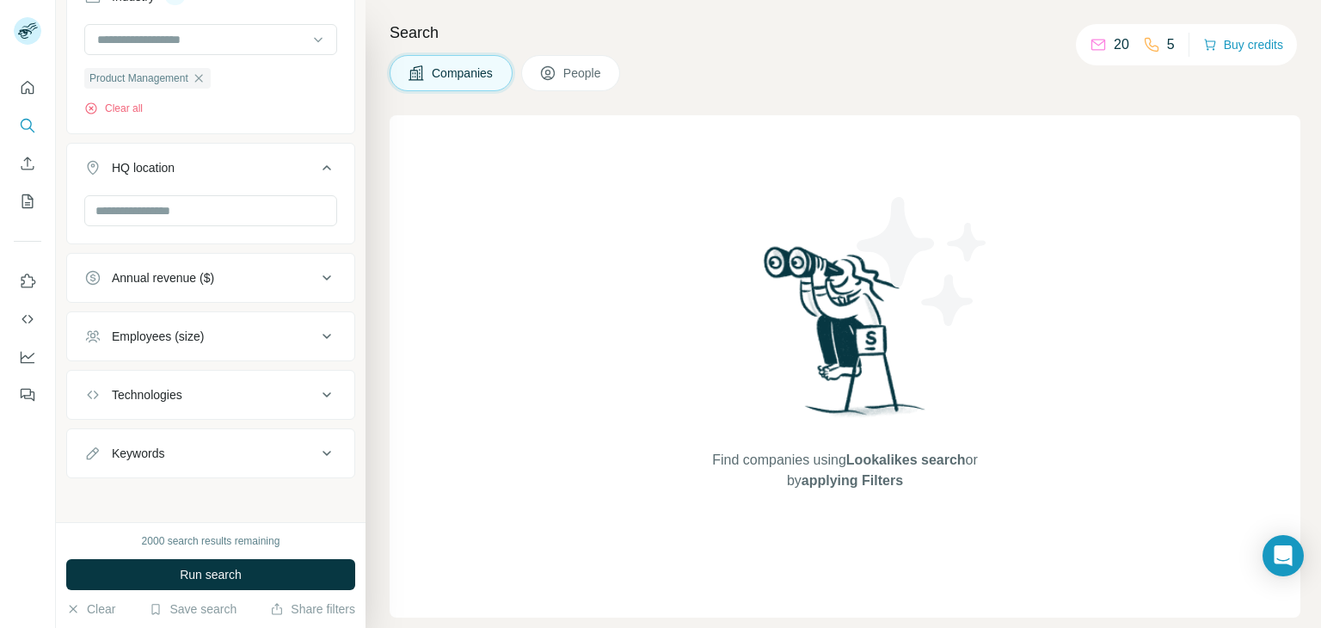
scroll to position [427, 0]
click at [261, 573] on button "Run search" at bounding box center [210, 574] width 289 height 31
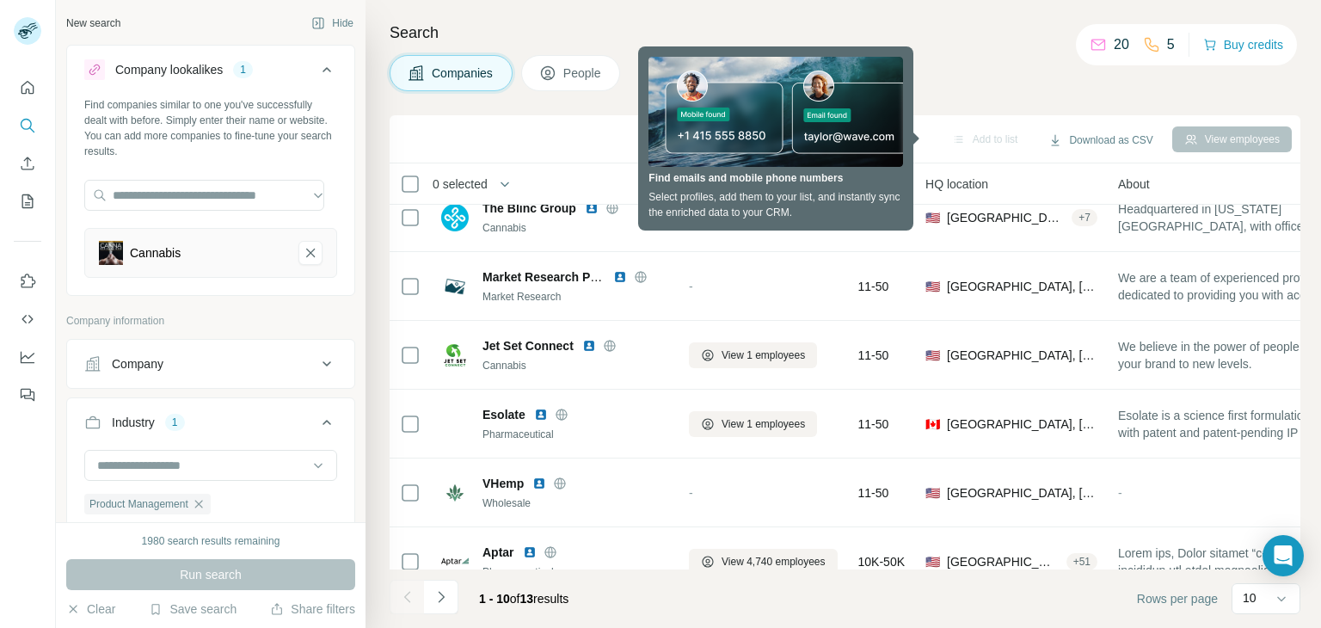
scroll to position [0, 0]
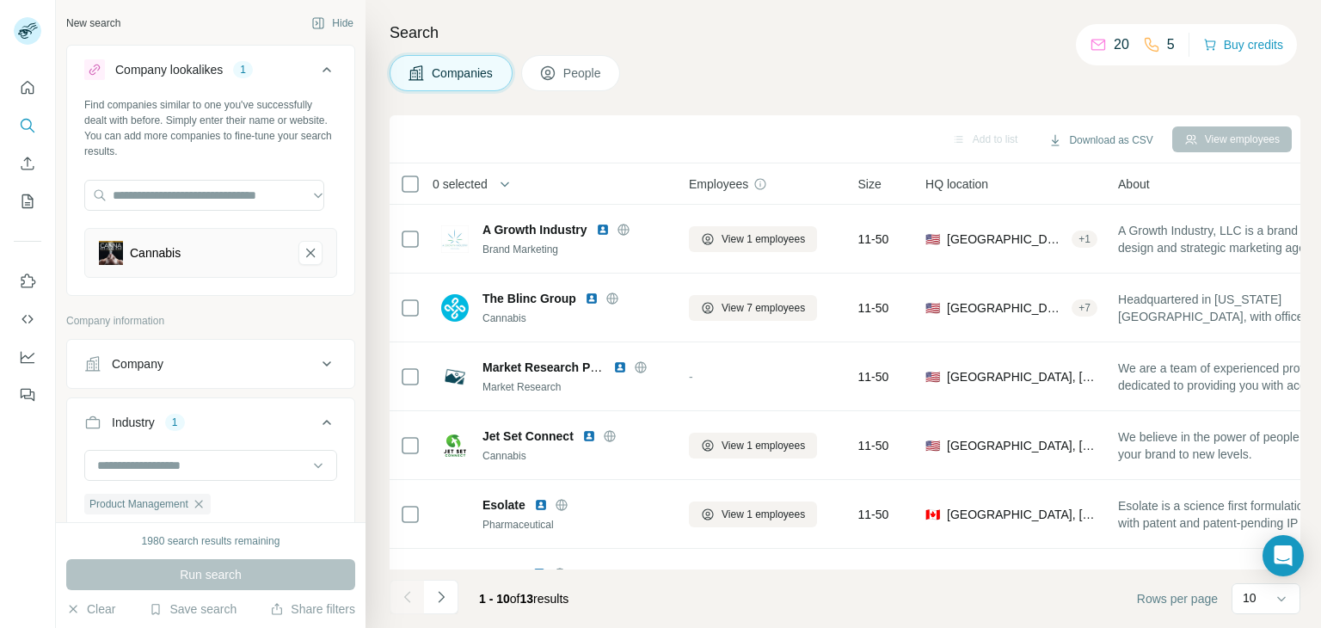
click at [141, 249] on div "Cannabis" at bounding box center [155, 252] width 51 height 17
click at [105, 255] on img at bounding box center [111, 253] width 24 height 24
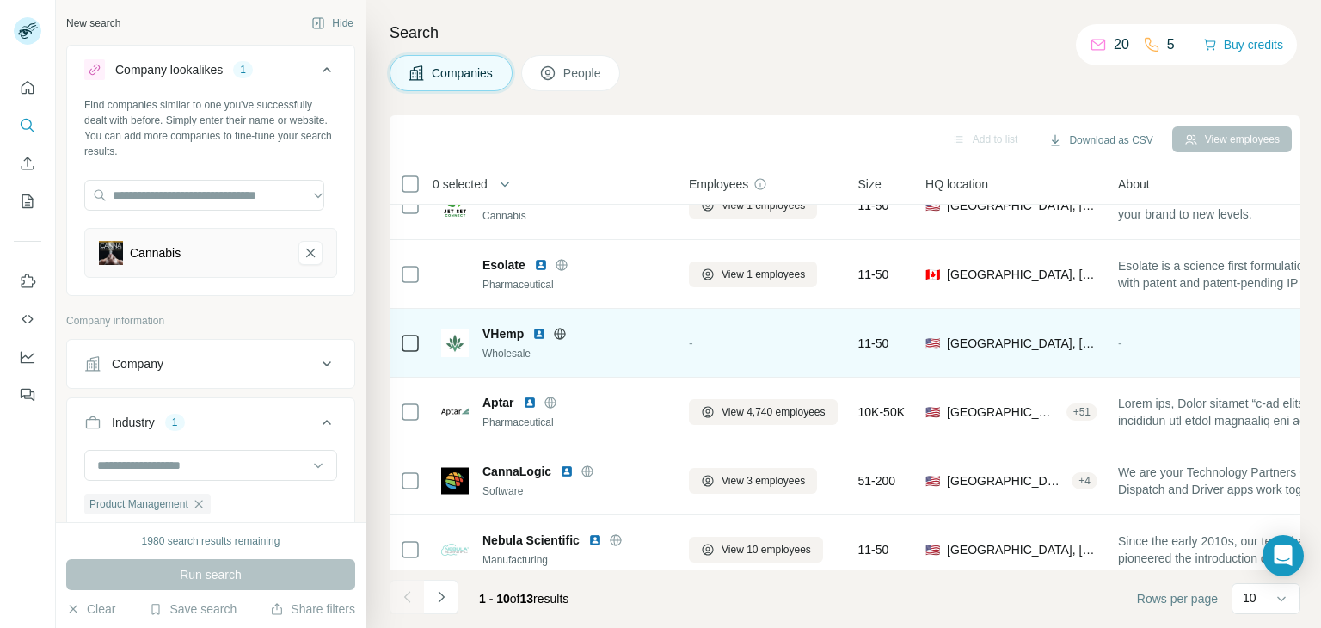
scroll to position [332, 0]
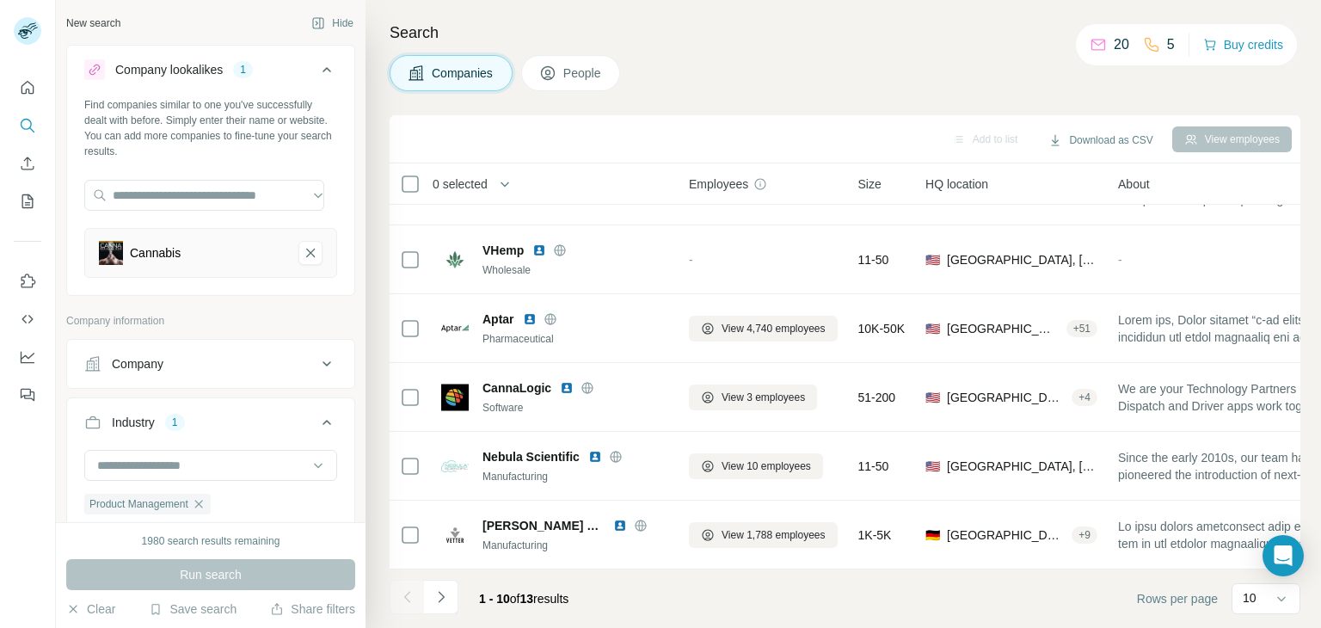
click at [148, 261] on div "Cannabis" at bounding box center [192, 253] width 186 height 24
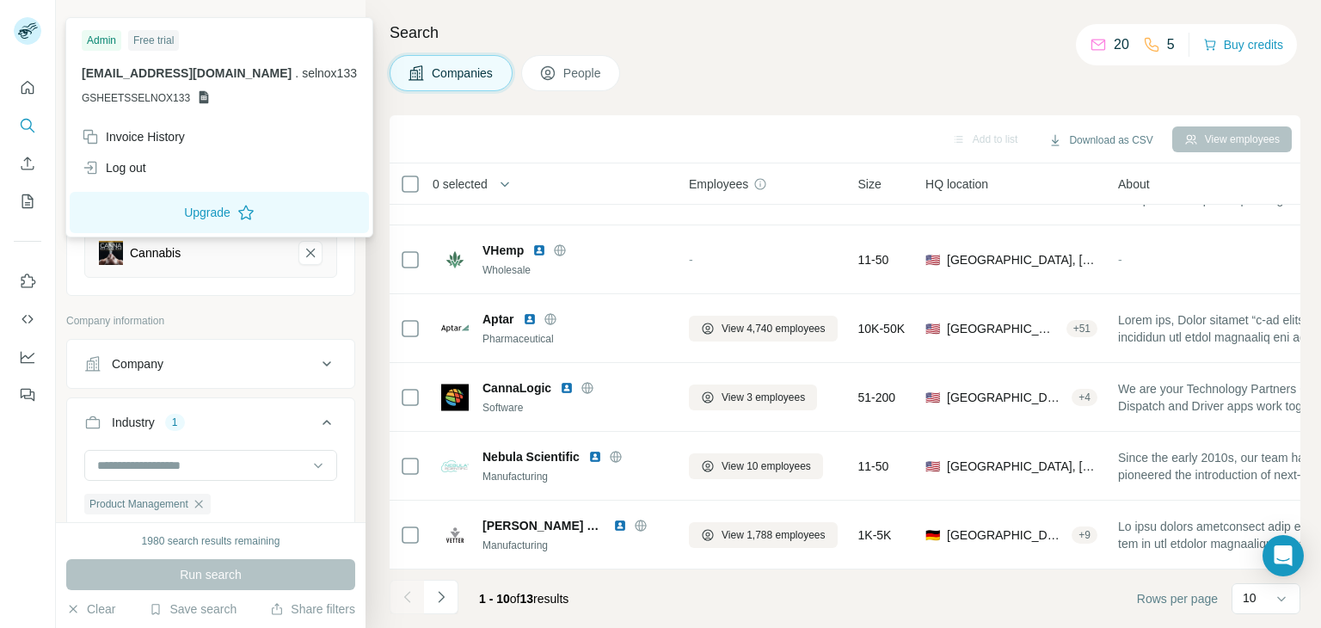
click at [138, 95] on span "GSHEETSSELNOX133" at bounding box center [136, 97] width 108 height 15
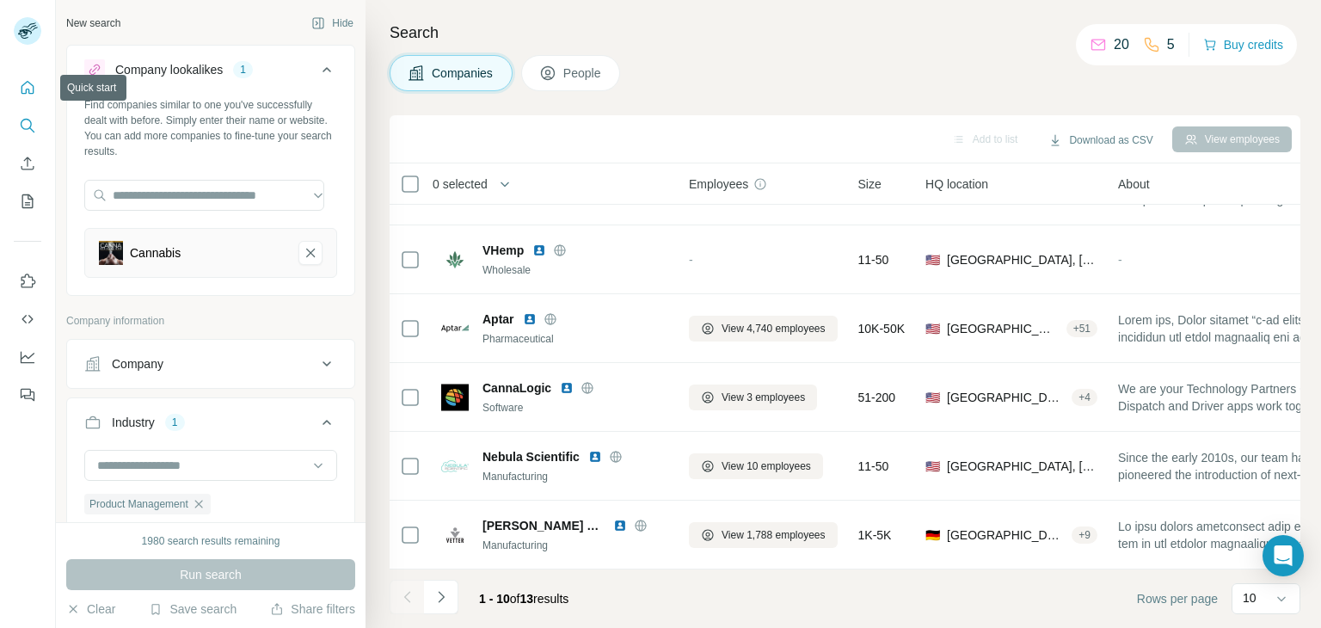
click at [27, 86] on icon "Quick start" at bounding box center [27, 87] width 17 height 17
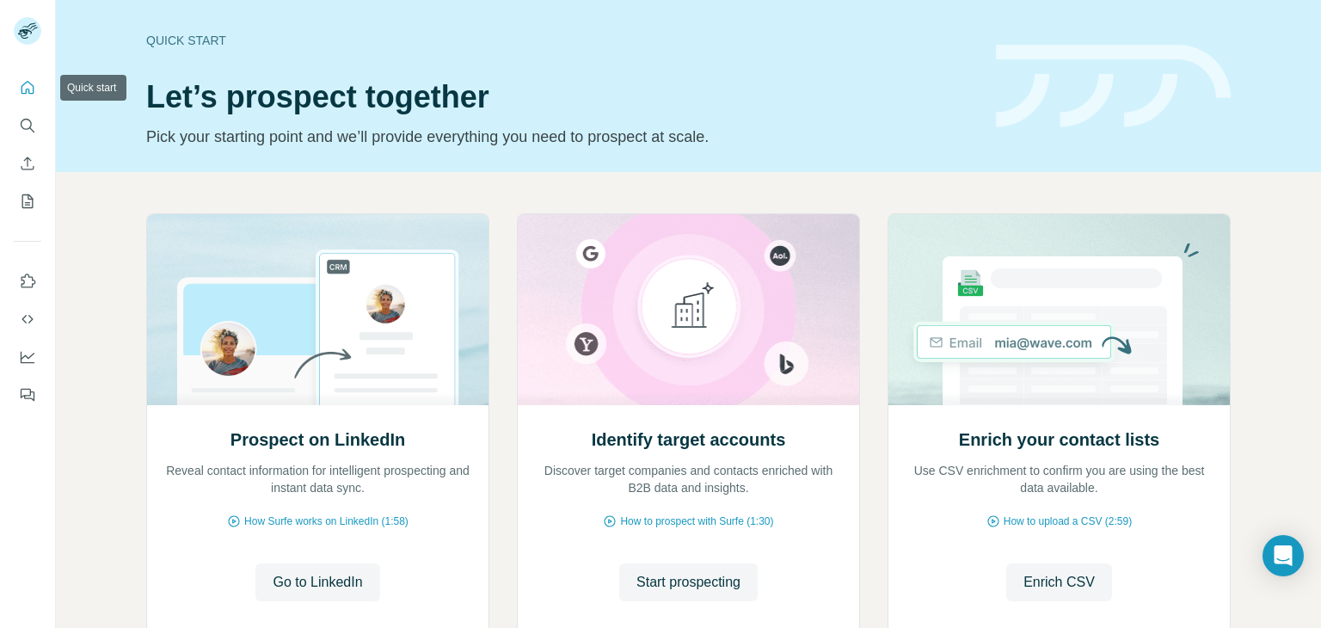
click at [24, 83] on icon "Quick start" at bounding box center [27, 87] width 17 height 17
click at [181, 43] on div "Quick start" at bounding box center [560, 40] width 829 height 17
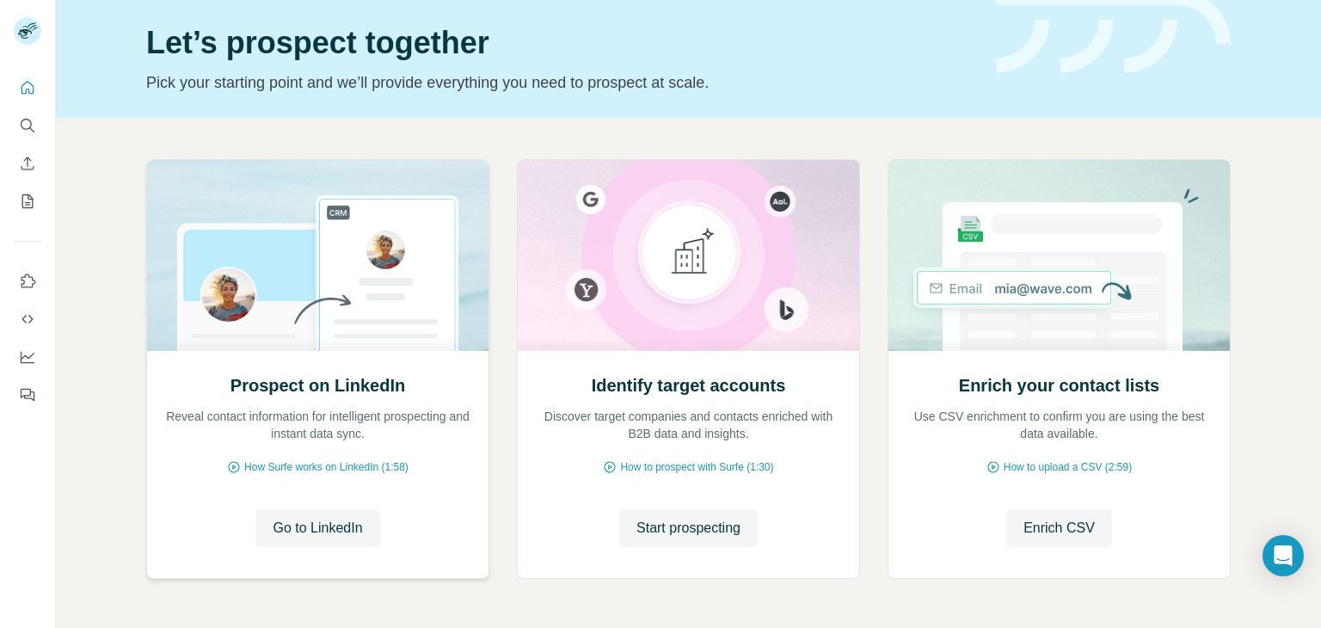
scroll to position [115, 0]
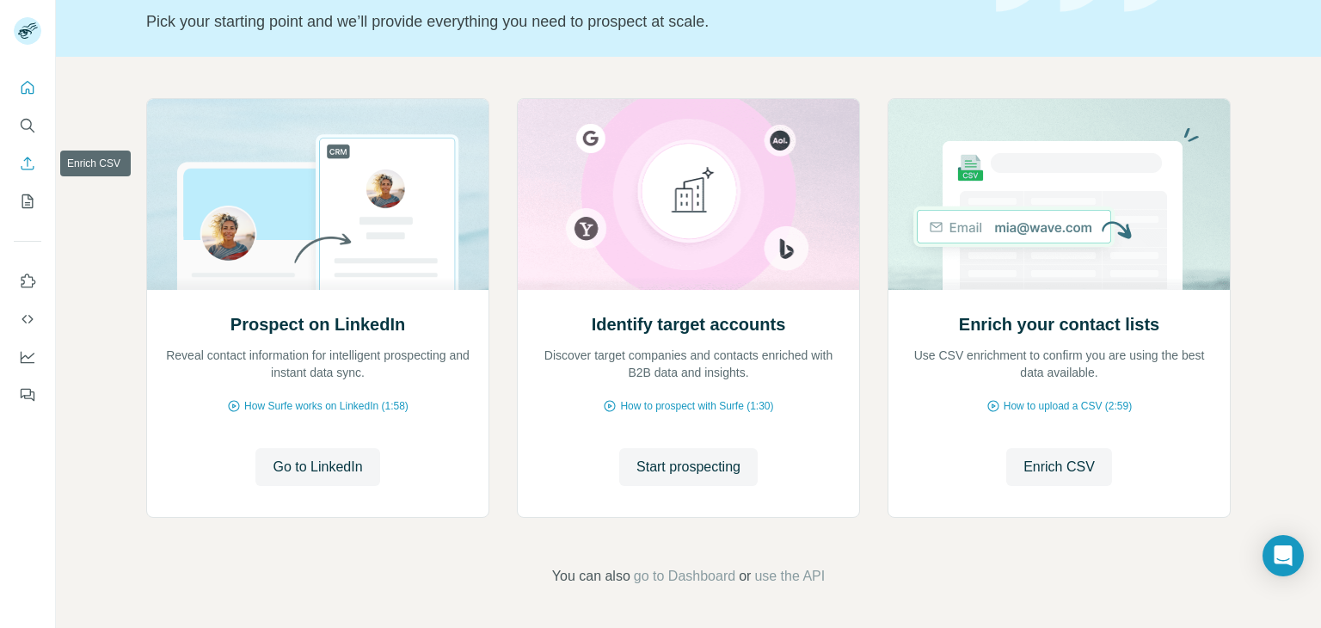
click at [29, 166] on icon "Enrich CSV" at bounding box center [27, 163] width 17 height 17
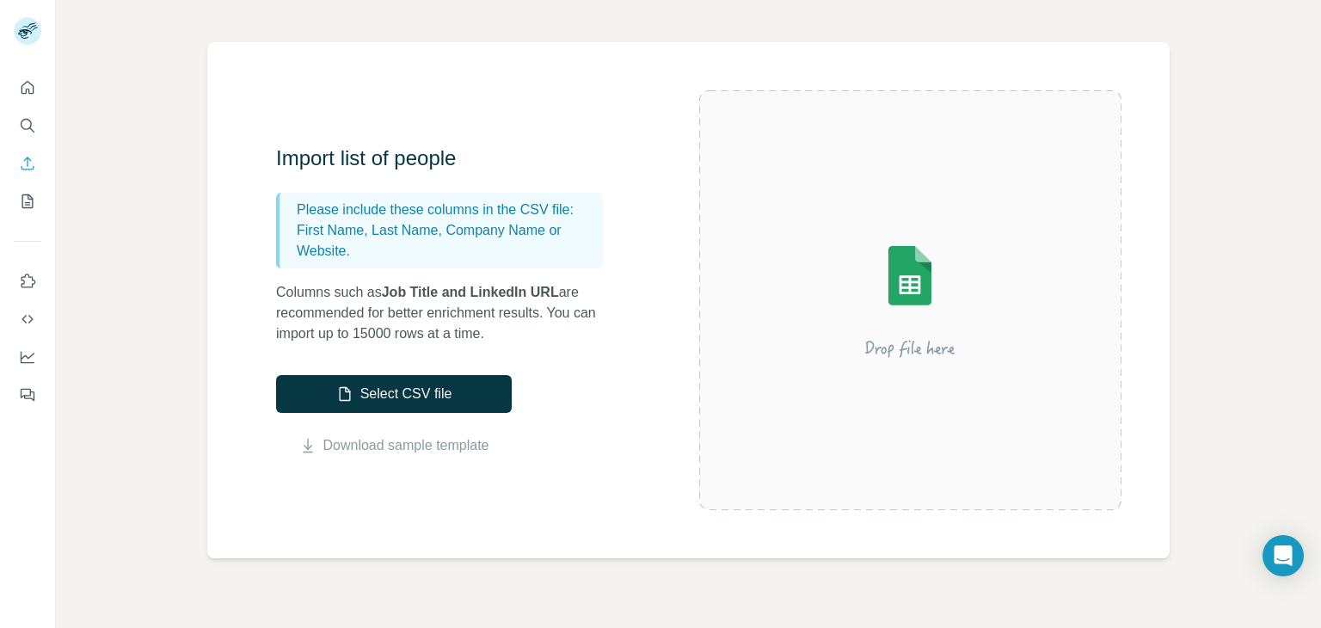
scroll to position [172, 0]
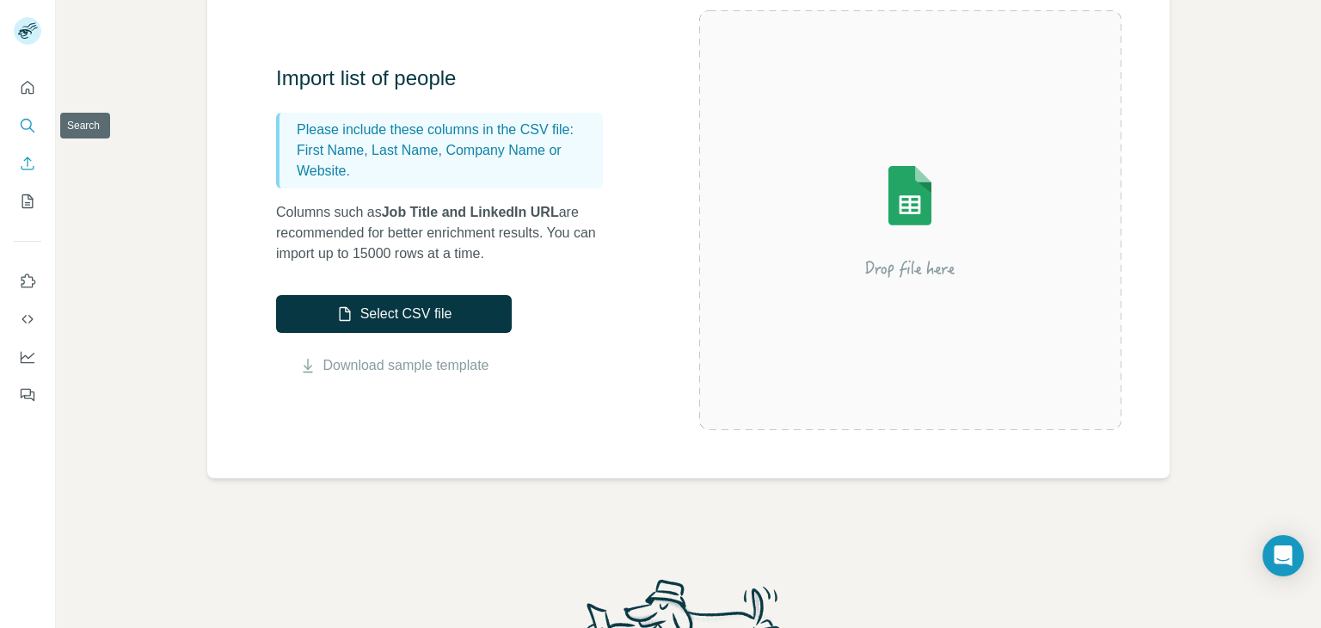
click at [24, 121] on icon "Search" at bounding box center [27, 125] width 17 height 17
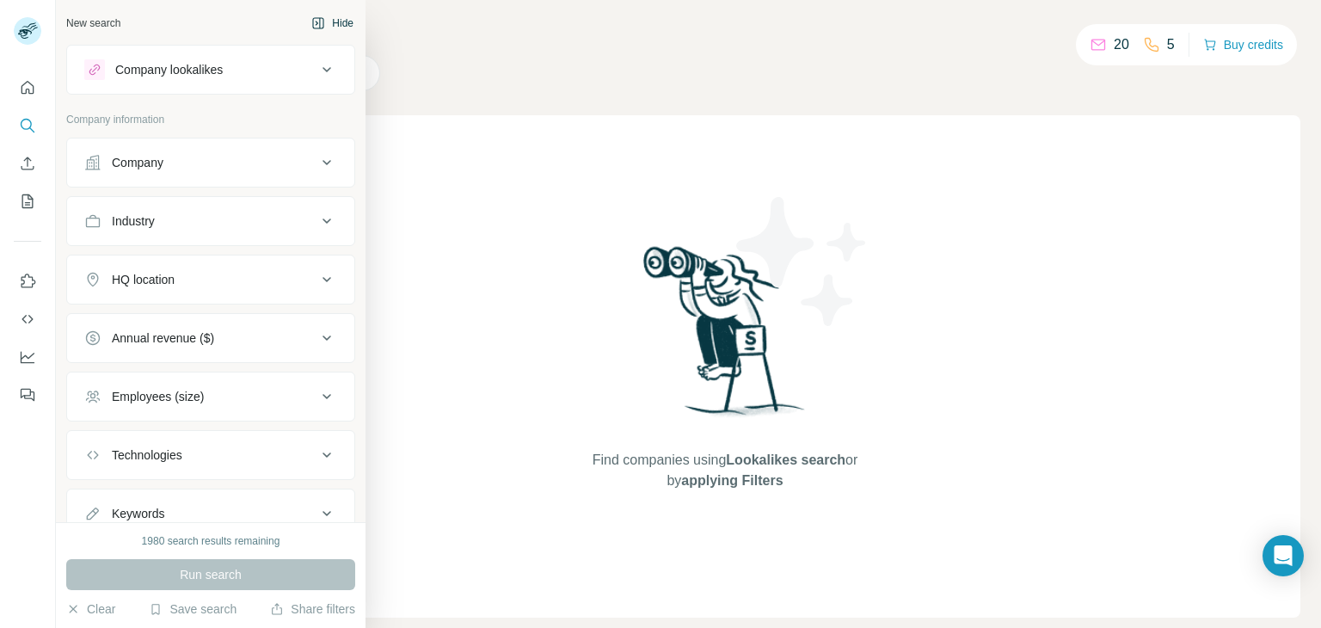
click at [86, 22] on div "New search" at bounding box center [93, 22] width 54 height 15
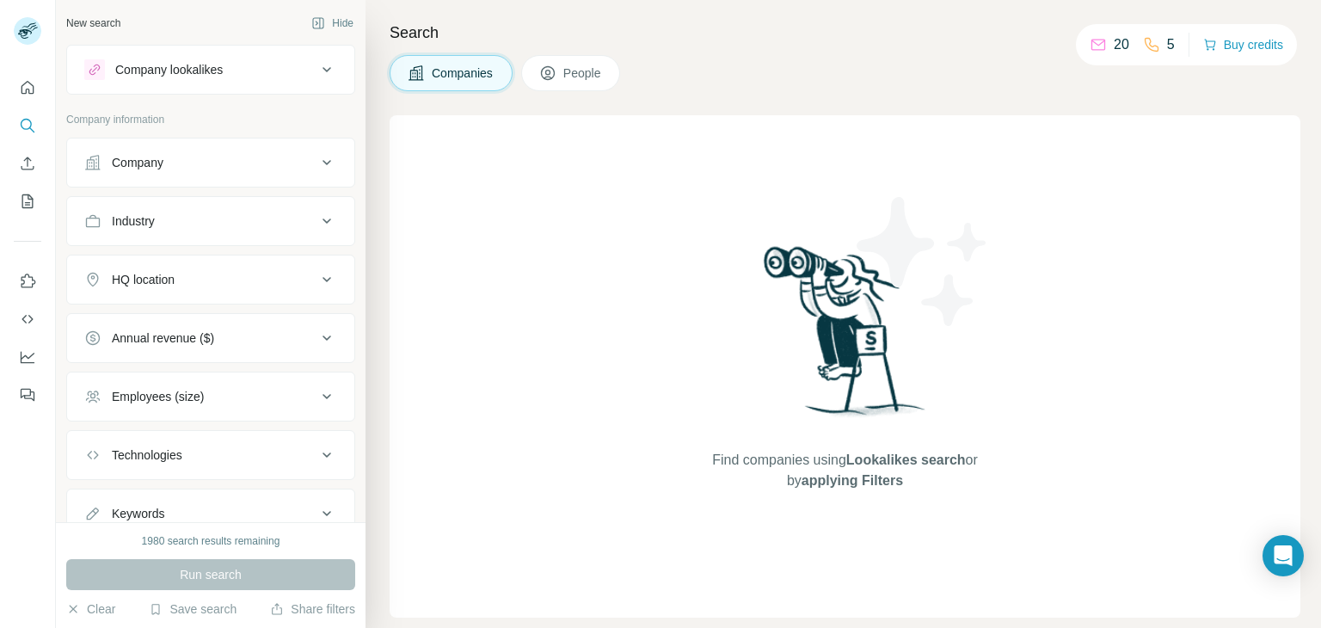
click at [195, 75] on div "Company lookalikes" at bounding box center [169, 69] width 108 height 17
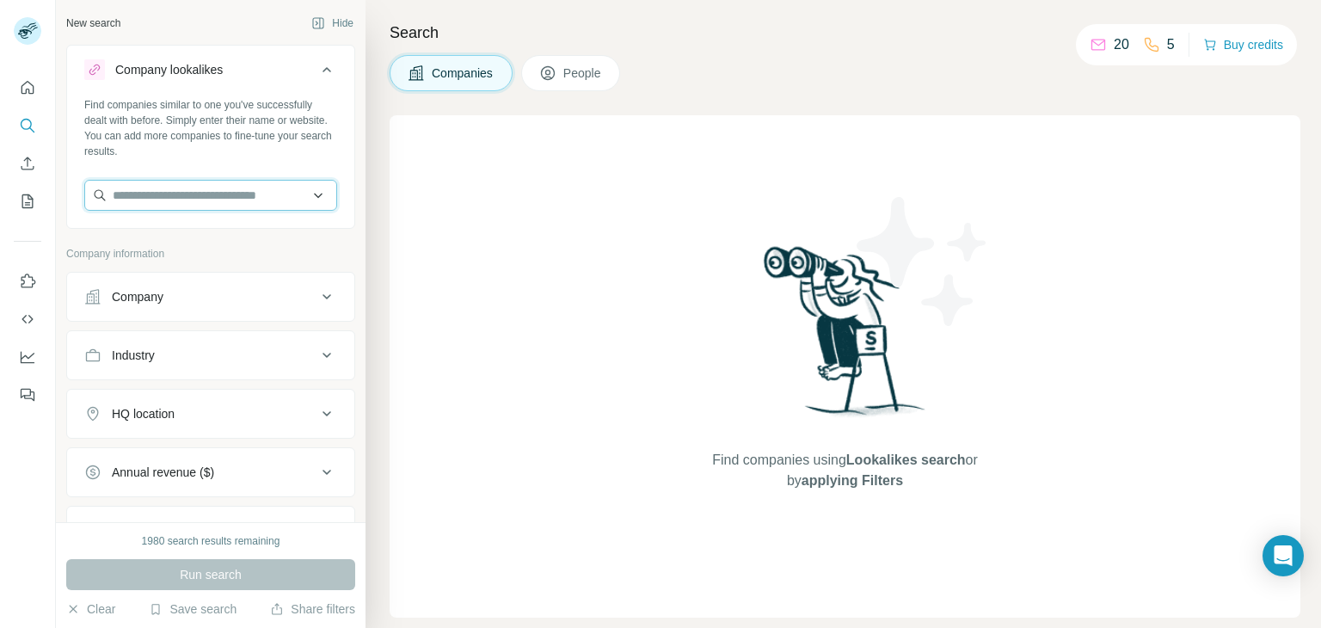
click at [255, 192] on input "text" at bounding box center [210, 195] width 253 height 31
paste input "**********"
type input "**********"
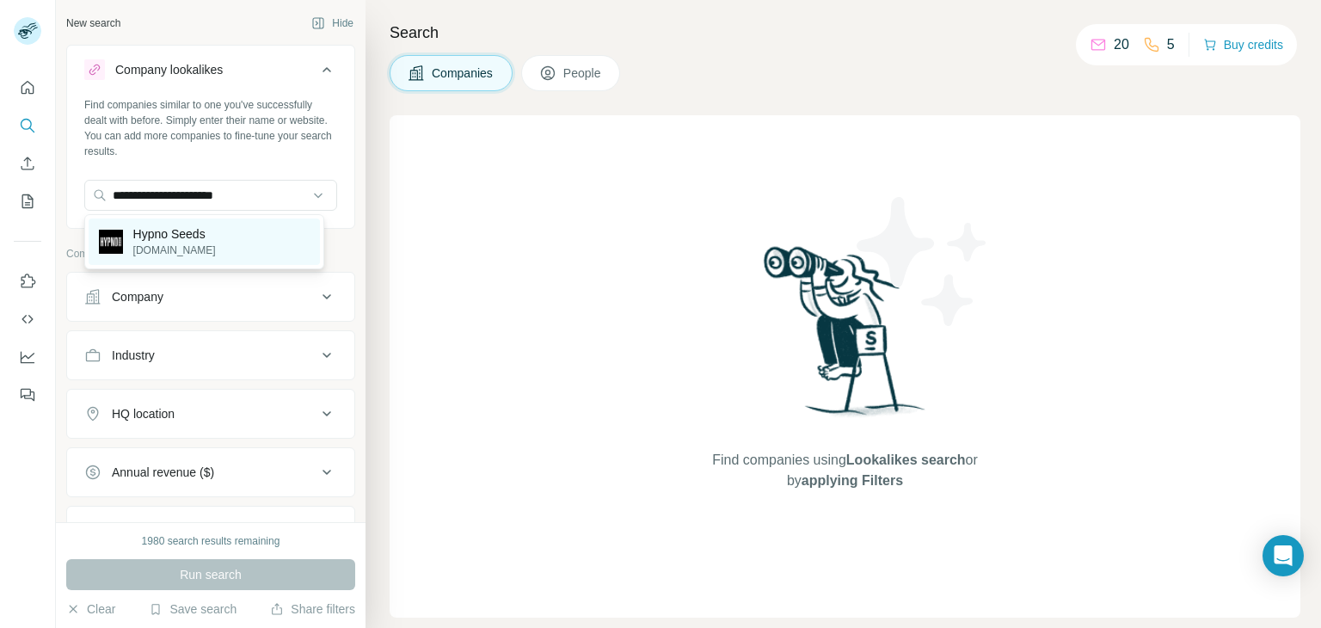
click at [175, 247] on p "[DOMAIN_NAME]" at bounding box center [174, 250] width 83 height 15
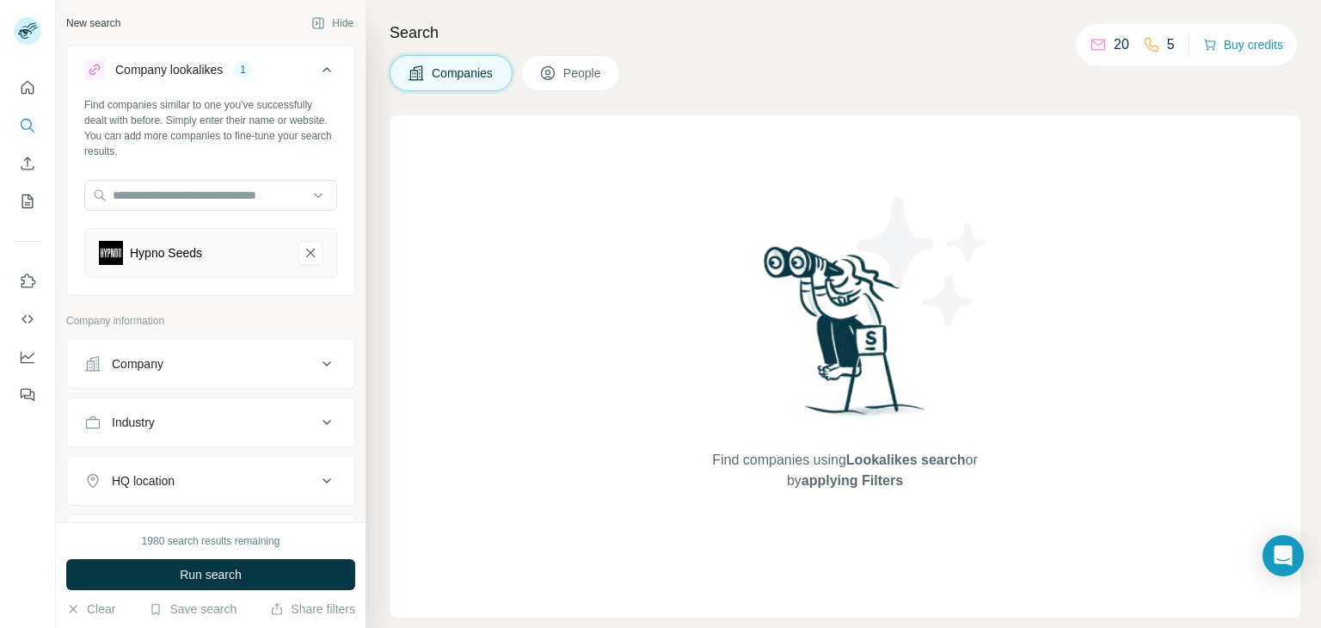
drag, startPoint x: 652, startPoint y: 173, endPoint x: 626, endPoint y: 173, distance: 25.8
click at [651, 173] on div "Find companies using Lookalikes search or by applying Filters" at bounding box center [845, 366] width 911 height 502
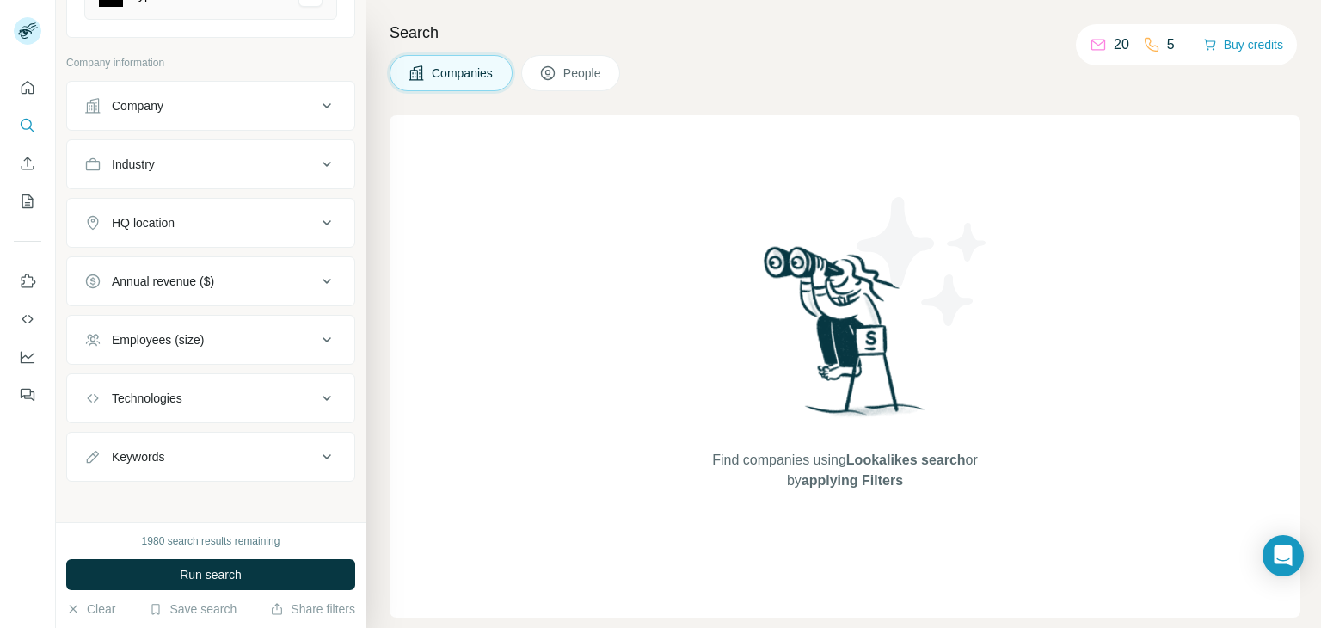
scroll to position [172, 0]
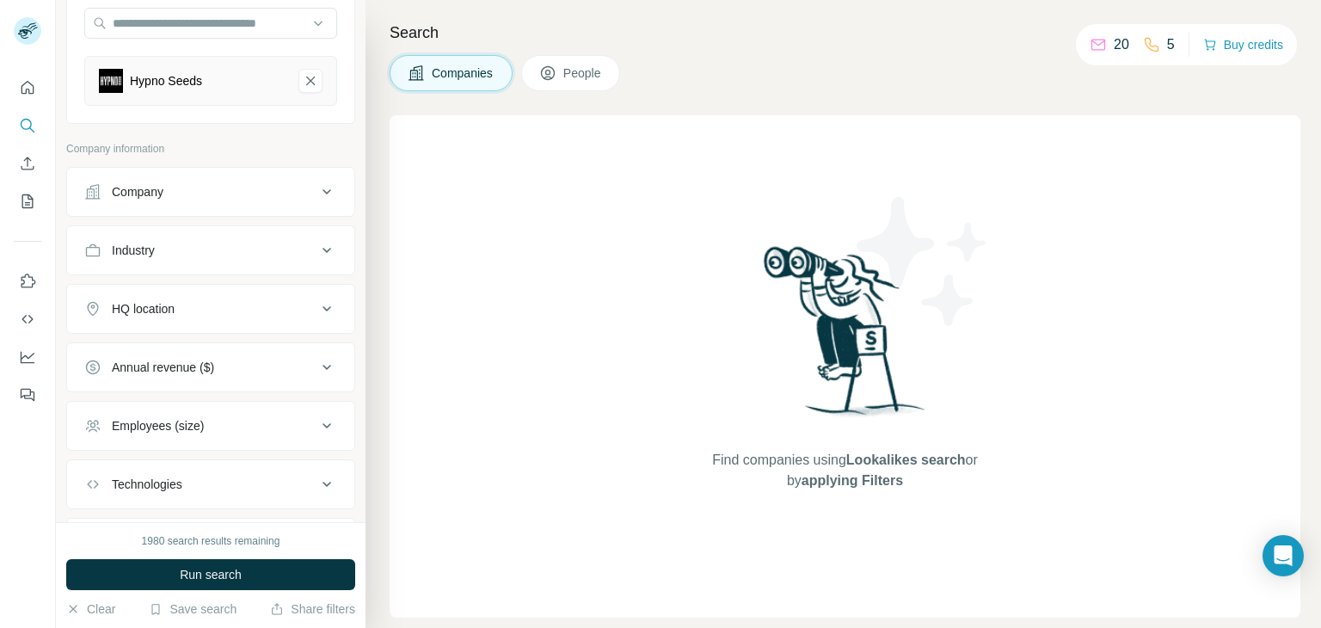
click at [142, 200] on button "Company" at bounding box center [210, 191] width 287 height 41
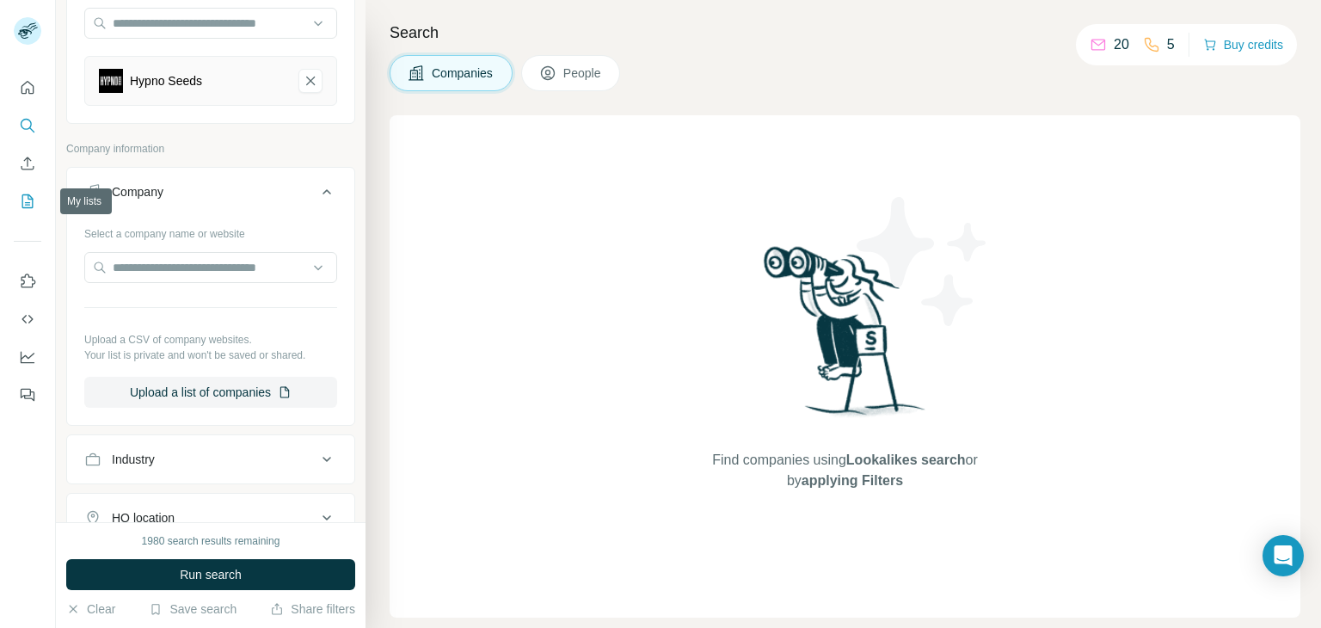
click at [40, 187] on button "My lists" at bounding box center [28, 201] width 28 height 31
click at [20, 200] on icon "My lists" at bounding box center [27, 201] width 17 height 17
click at [28, 200] on icon "My lists" at bounding box center [27, 201] width 17 height 17
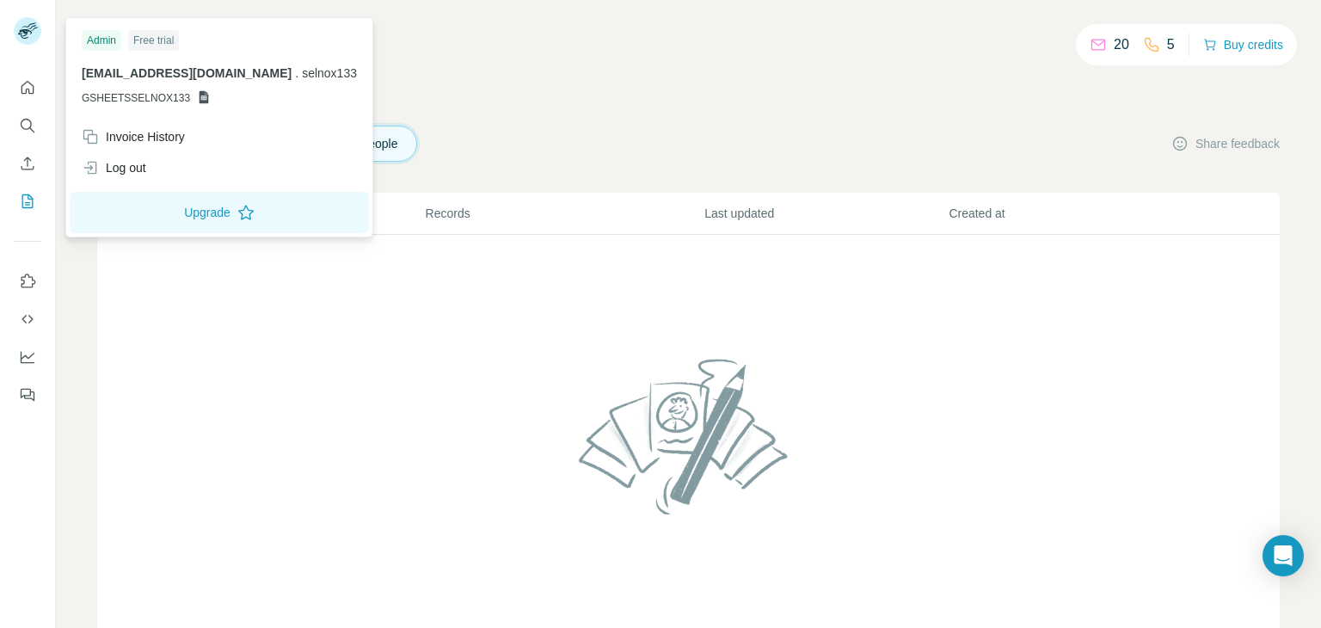
click at [214, 71] on p "[EMAIL_ADDRESS][DOMAIN_NAME] . selnox133" at bounding box center [219, 73] width 275 height 17
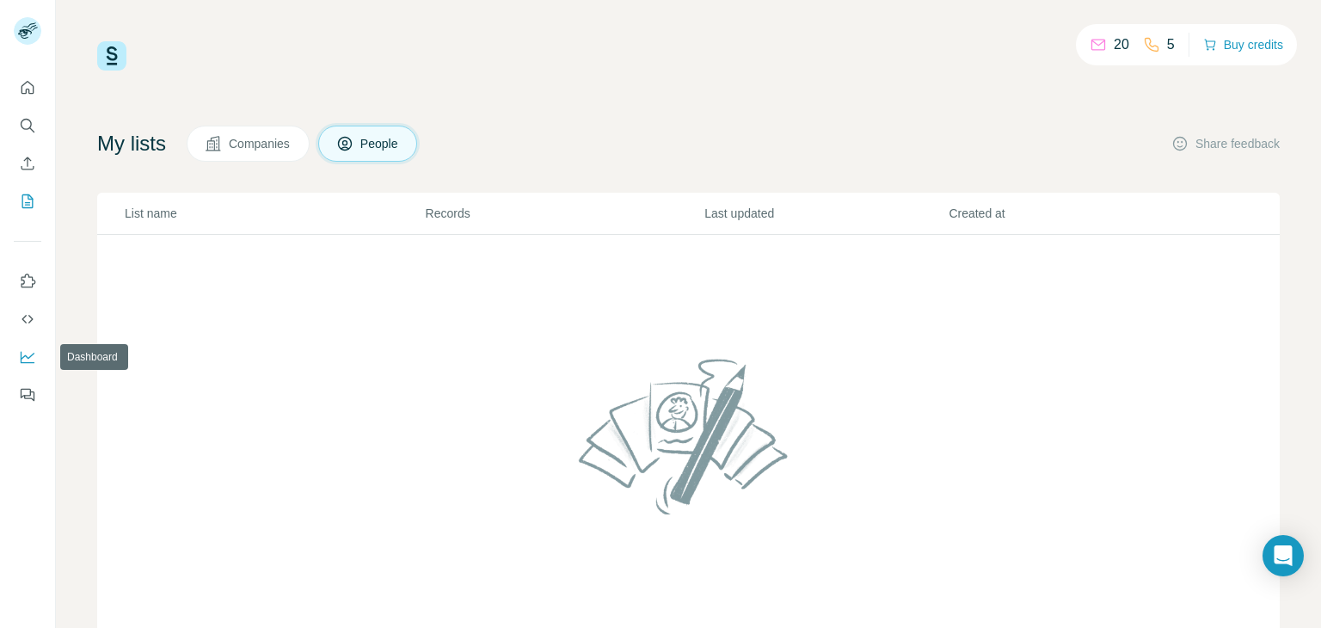
click at [22, 355] on icon "Dashboard" at bounding box center [27, 356] width 17 height 17
click at [33, 133] on icon "Search" at bounding box center [27, 125] width 17 height 17
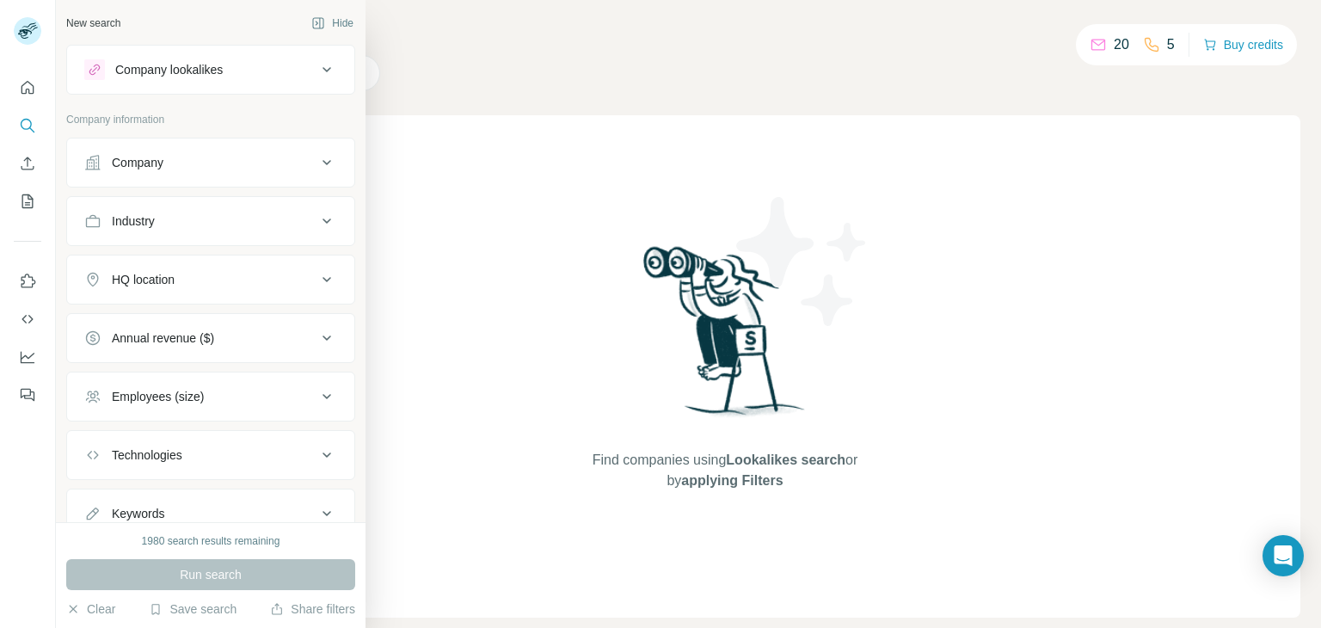
click at [146, 75] on div "Company lookalikes" at bounding box center [169, 69] width 108 height 17
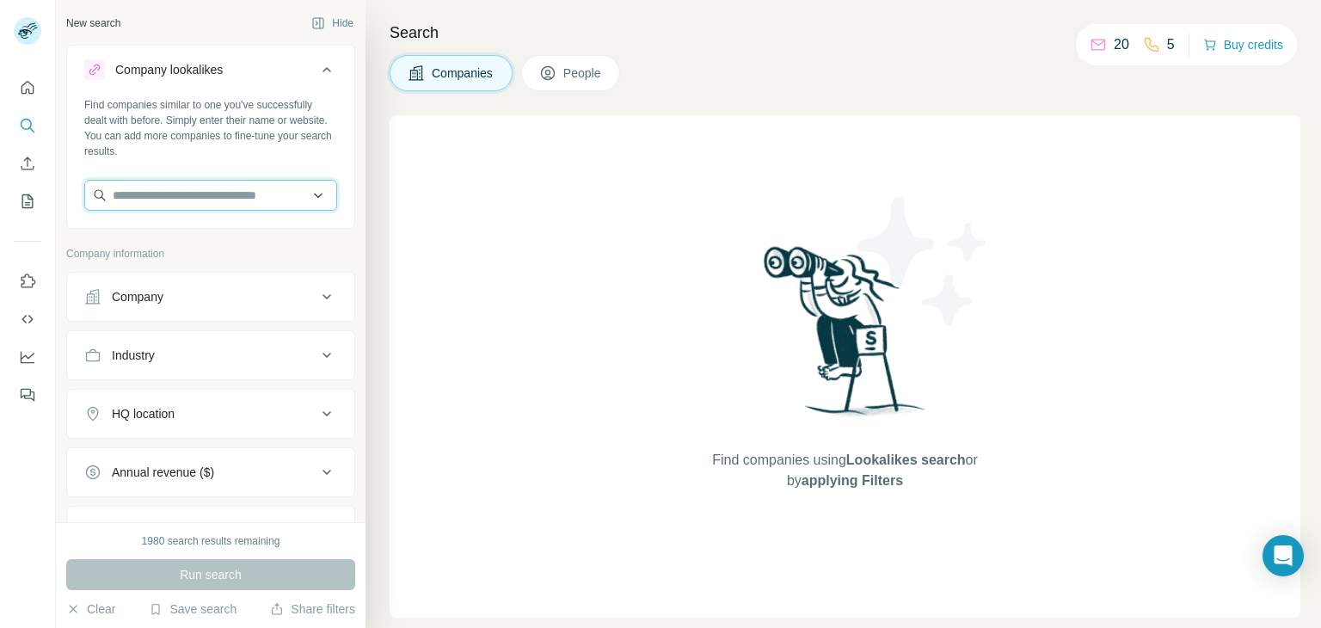
click at [196, 204] on input "text" at bounding box center [210, 195] width 253 height 31
paste input "**********"
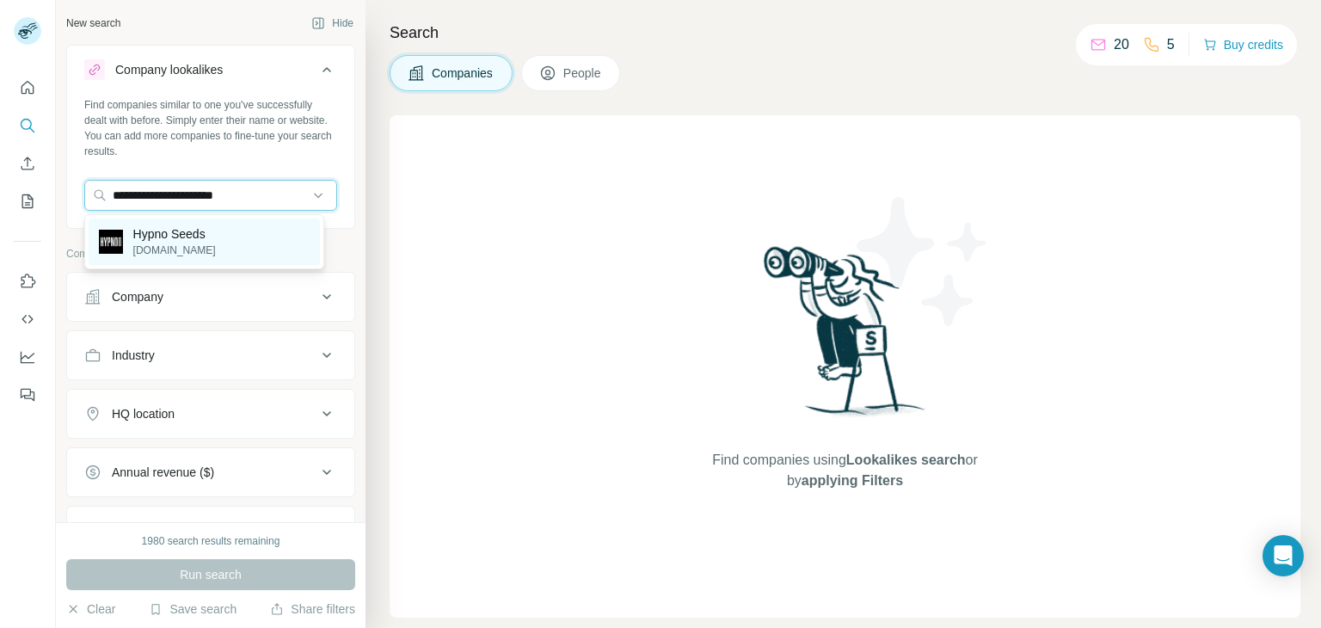
type input "**********"
click at [155, 249] on p "[DOMAIN_NAME]" at bounding box center [174, 250] width 83 height 15
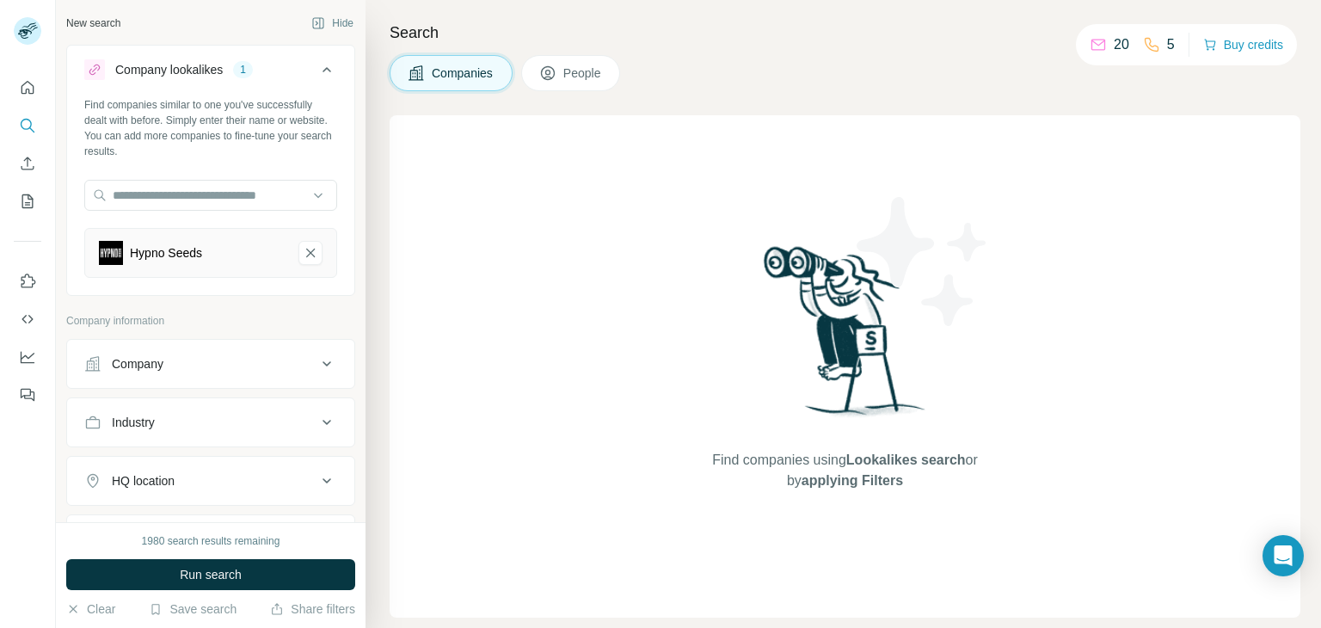
scroll to position [86, 0]
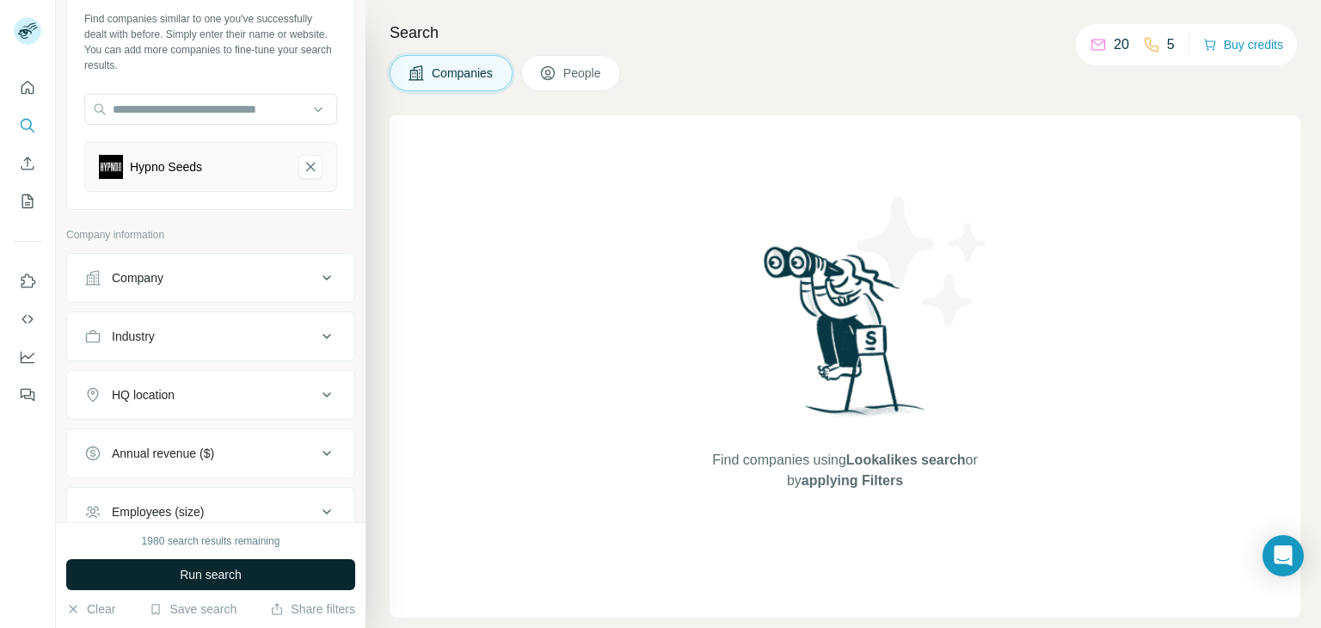
click at [175, 586] on button "Run search" at bounding box center [210, 574] width 289 height 31
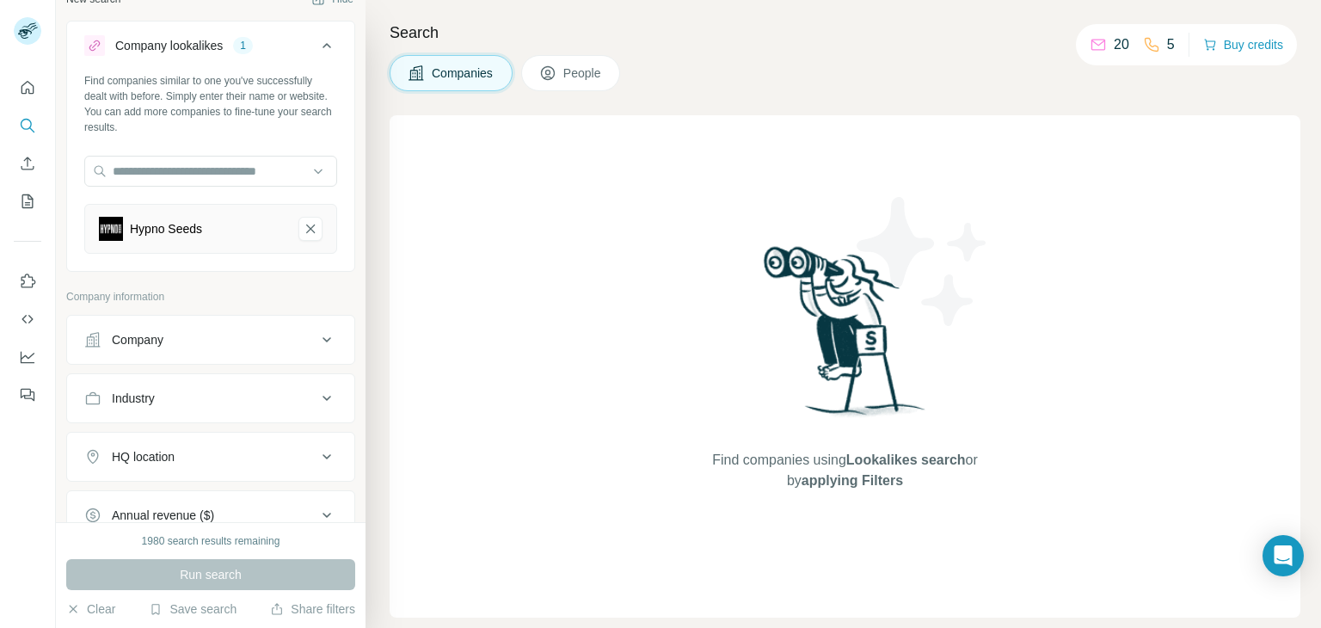
scroll to position [0, 0]
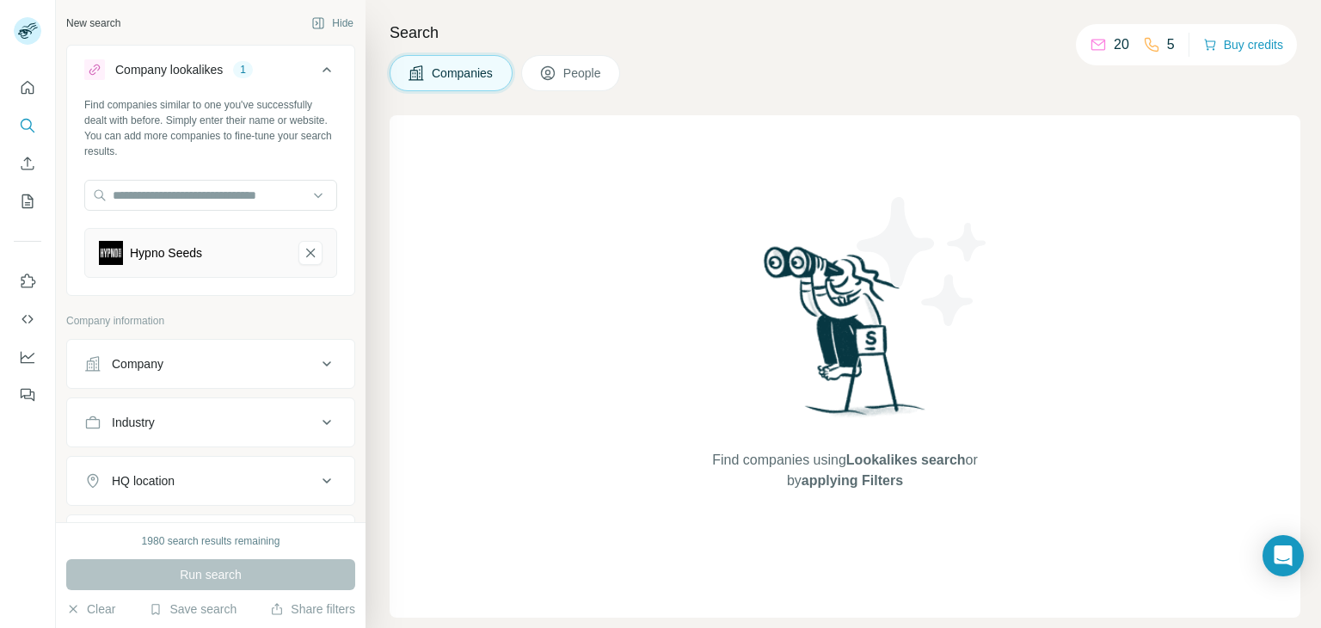
click at [147, 68] on div "Company lookalikes" at bounding box center [169, 69] width 108 height 17
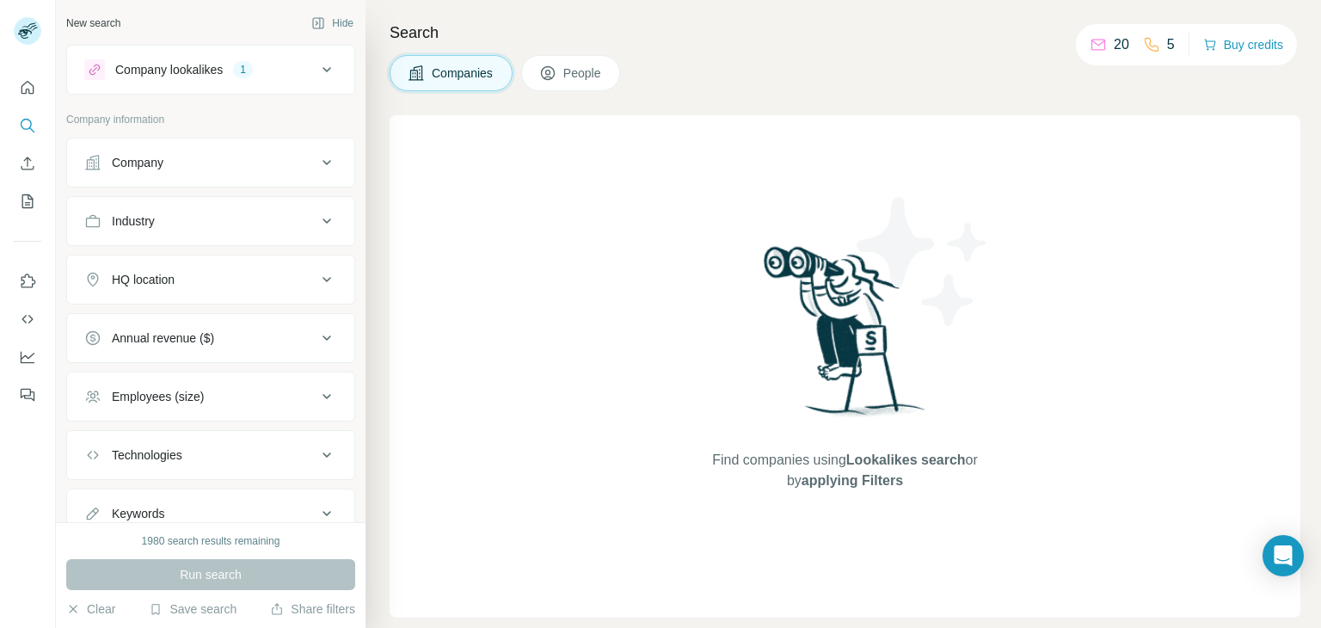
scroll to position [62, 0]
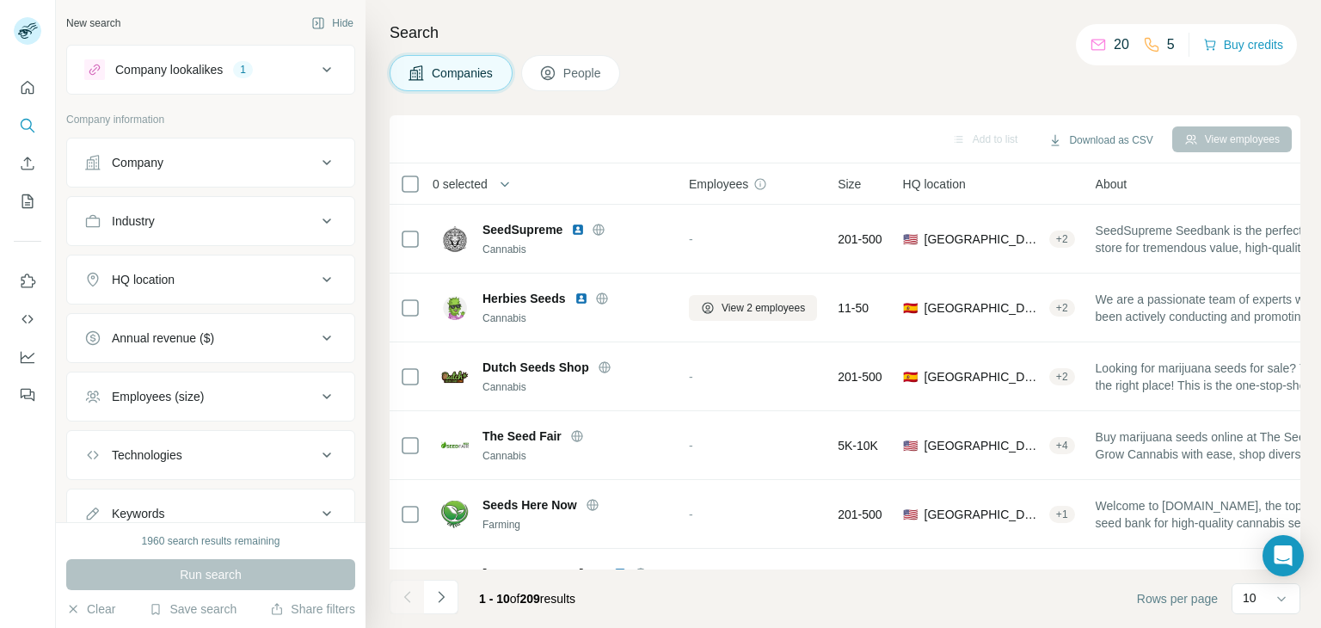
click at [69, 20] on div "New search" at bounding box center [93, 22] width 54 height 15
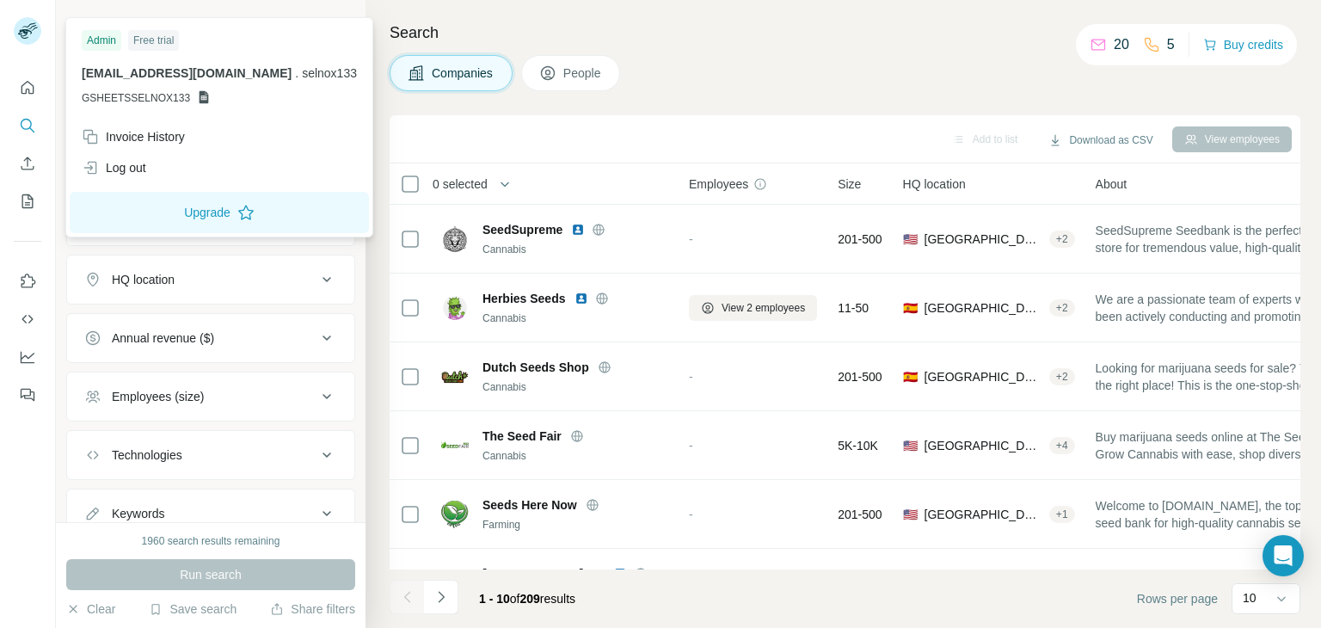
click at [10, 31] on div at bounding box center [30, 33] width 50 height 57
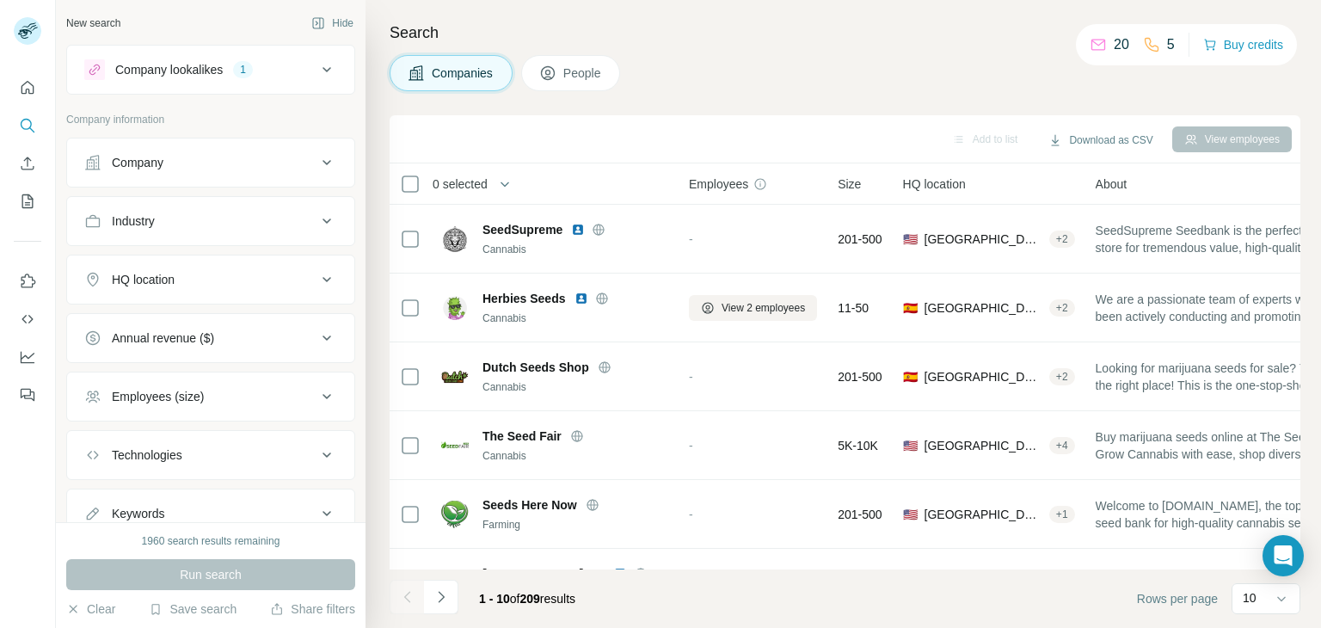
click at [16, 28] on rect at bounding box center [28, 31] width 28 height 28
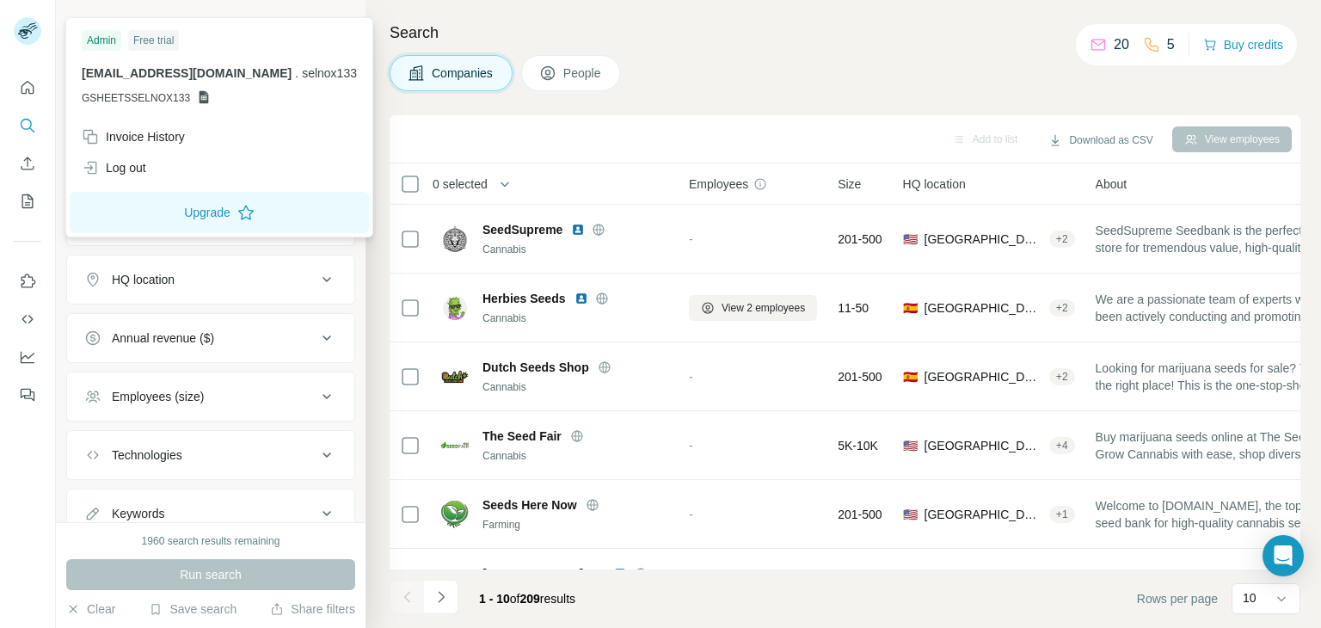
click at [195, 87] on div "selnox133@gmail.com . selnox133 GSHEETSSELNOX133" at bounding box center [219, 85] width 275 height 41
click at [177, 108] on div "Admin Free trial selnox133@gmail.com . selnox133 GSHEETSSELNOX133" at bounding box center [219, 72] width 299 height 100
click at [195, 96] on p "GSHEETSSELNOX133" at bounding box center [219, 97] width 275 height 15
click at [200, 94] on icon at bounding box center [204, 97] width 9 height 13
click at [126, 98] on span "GSHEETSSELNOX133" at bounding box center [136, 97] width 108 height 15
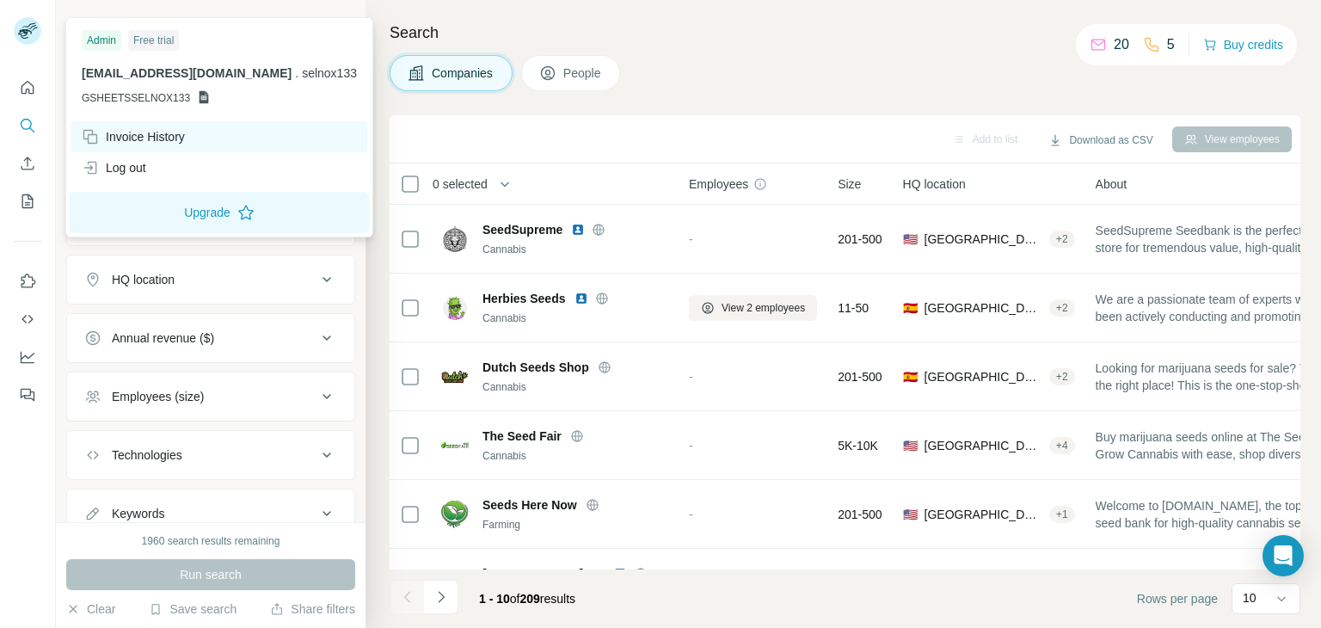
click at [136, 136] on div "Invoice History" at bounding box center [133, 136] width 103 height 17
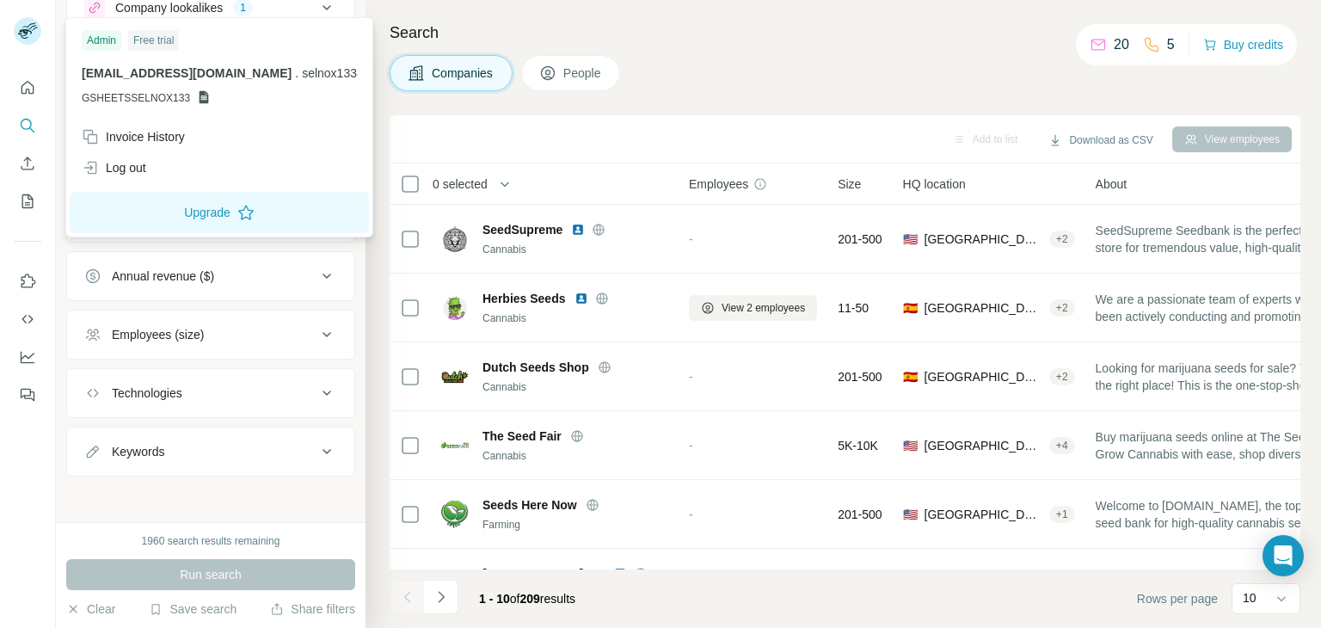
click at [292, 262] on button "Annual revenue ($)" at bounding box center [210, 275] width 287 height 41
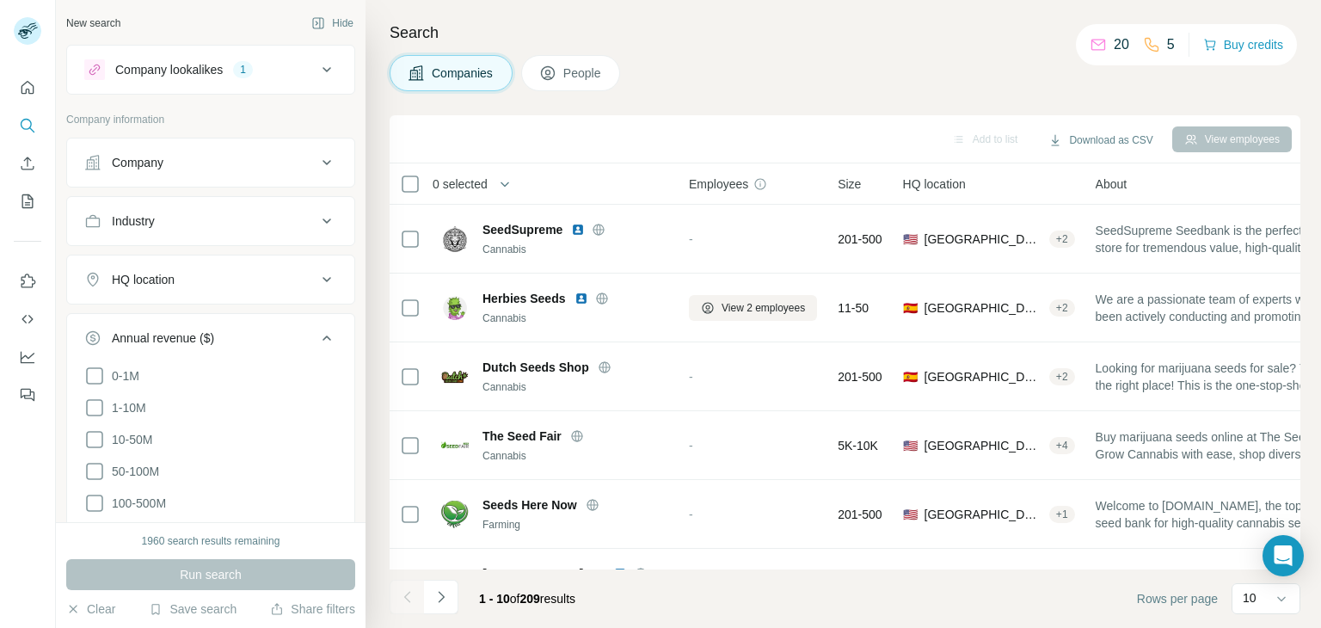
click at [325, 73] on button "Company lookalikes 1" at bounding box center [210, 69] width 287 height 41
